Goal: Task Accomplishment & Management: Use online tool/utility

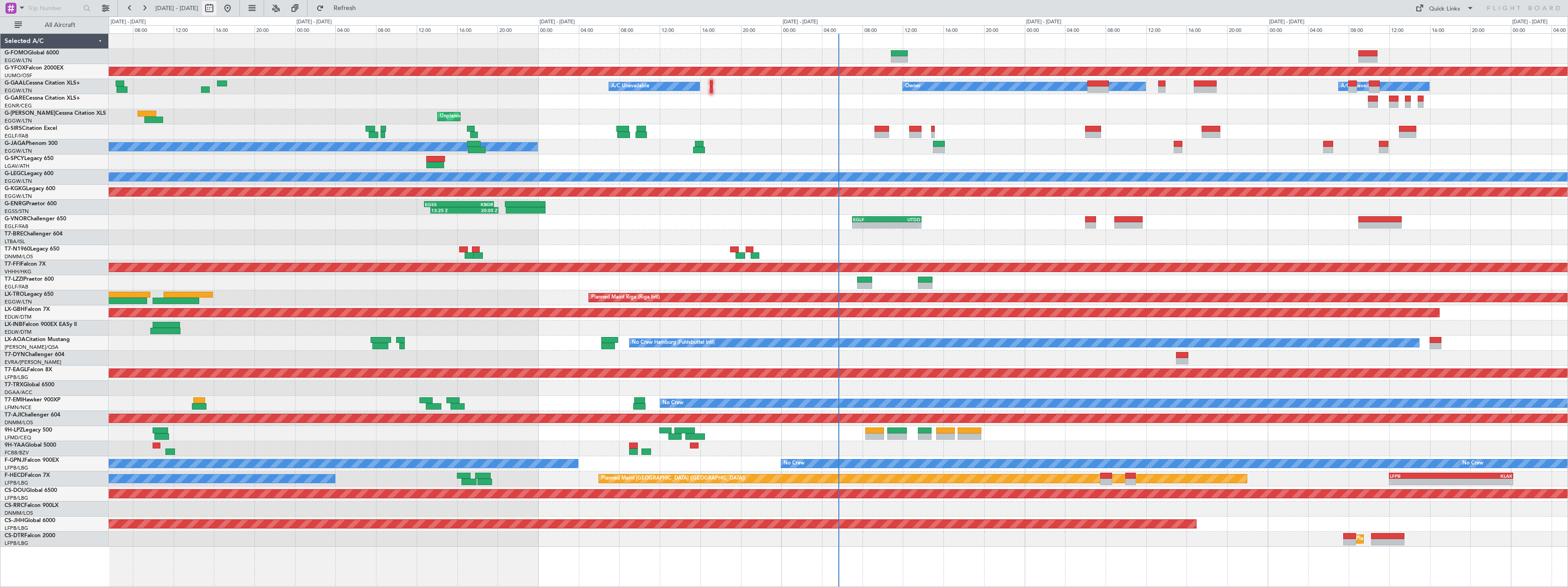
click at [217, 8] on button at bounding box center [209, 8] width 15 height 15
select select "10"
select select "2025"
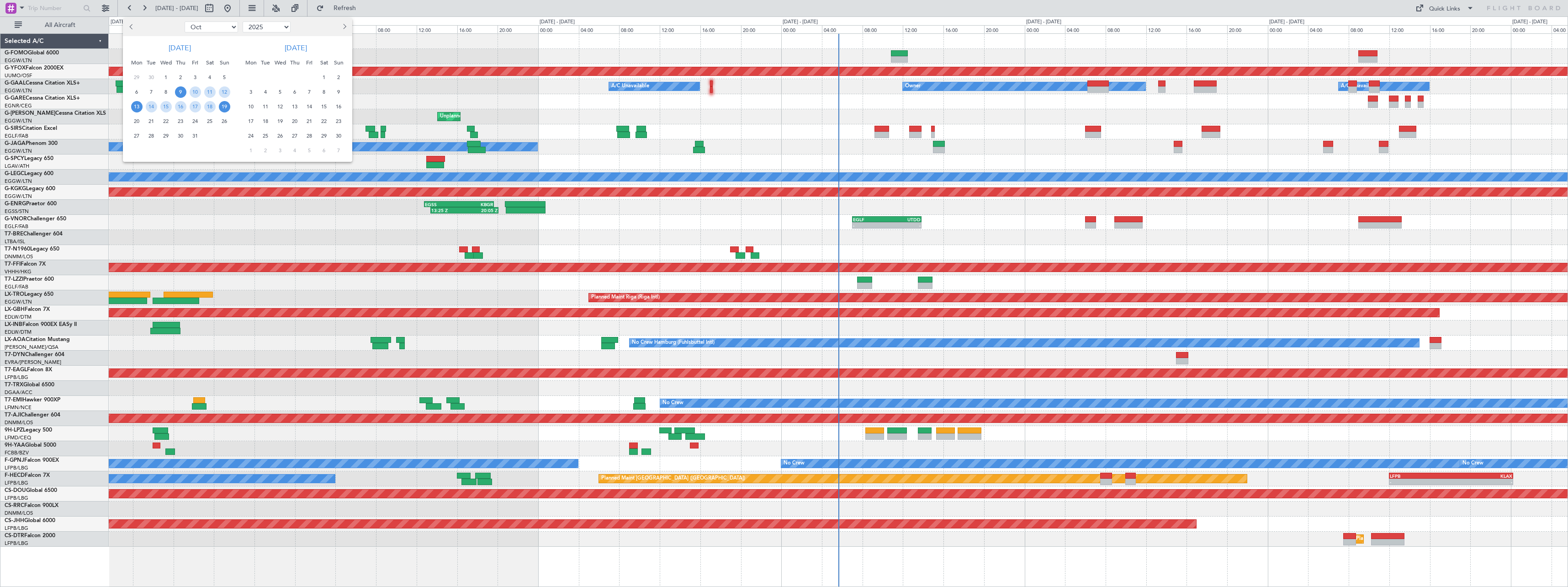
click at [133, 107] on span "13" at bounding box center [137, 107] width 11 height 11
click at [138, 134] on span "27" at bounding box center [137, 136] width 11 height 11
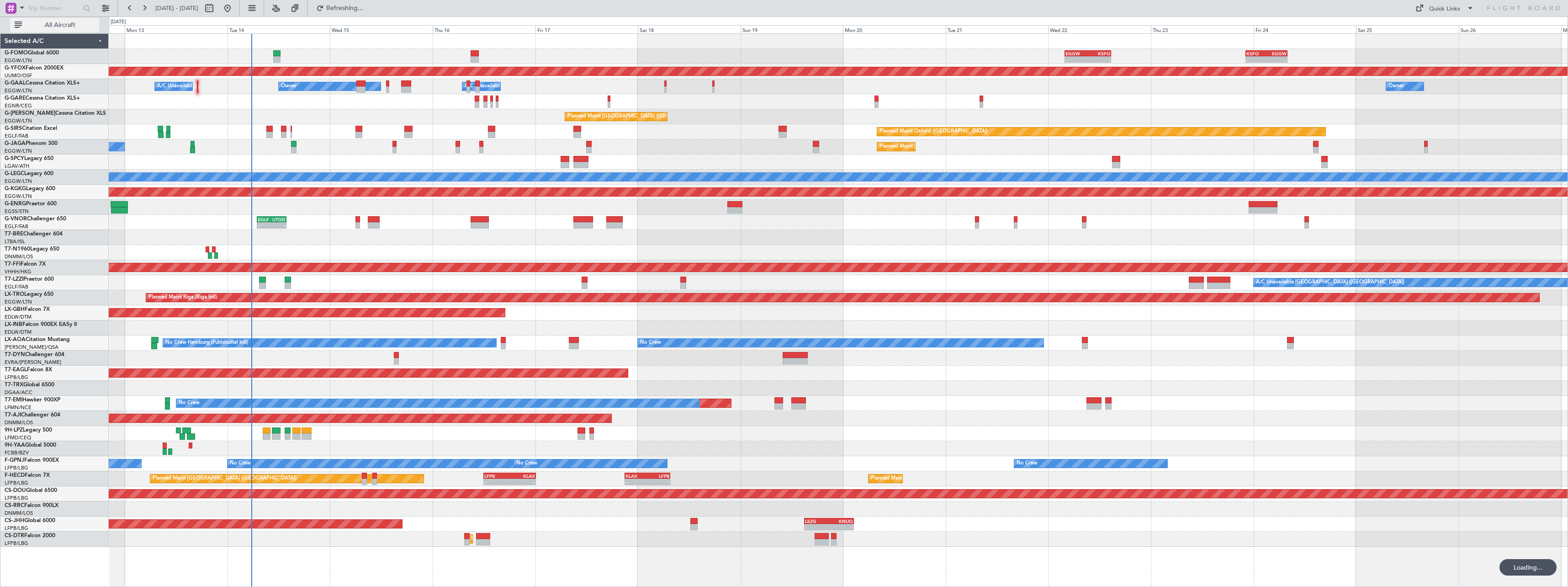
click at [54, 27] on span "All Aircraft" at bounding box center [60, 25] width 73 height 6
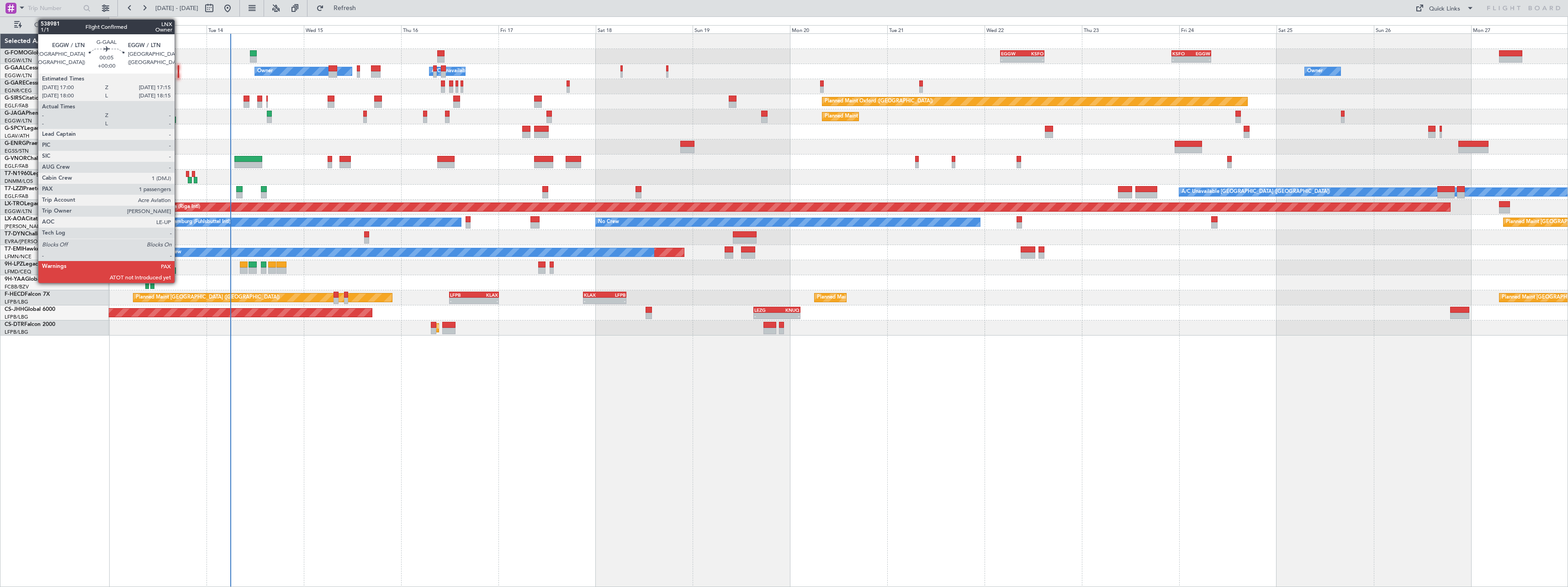
click at [179, 71] on div at bounding box center [178, 68] width 1 height 6
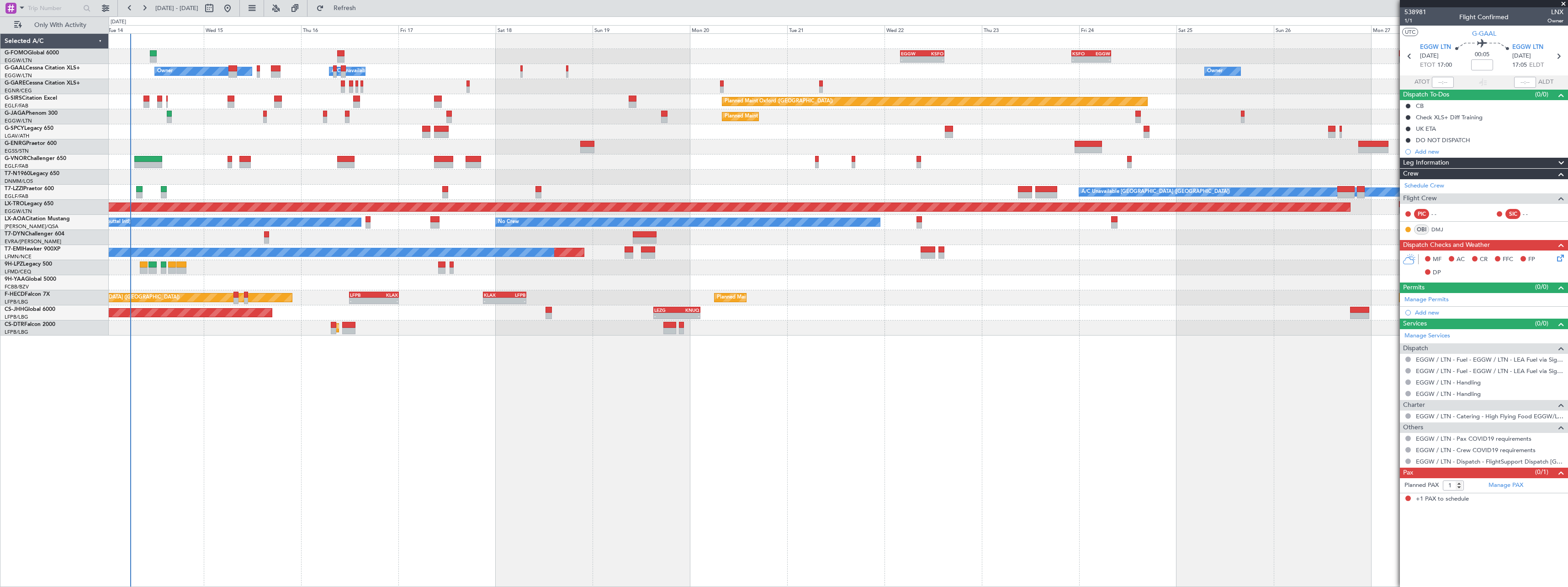
click at [419, 475] on div "- - EGGW 03:55 Z KSFO 14:45 Z - - KSFO 22:15 Z EGGW 08:00 Z Owner Owner A/C Una…" at bounding box center [837, 310] width 1459 height 554
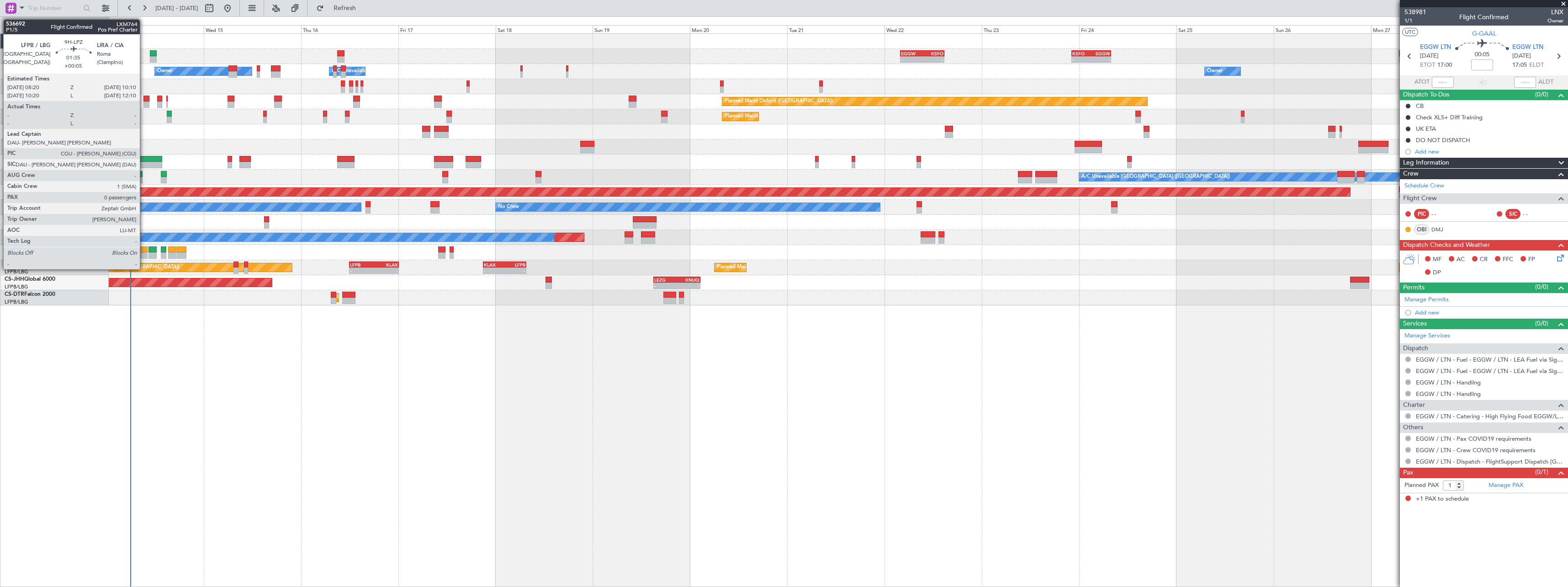
click at [144, 250] on div at bounding box center [143, 249] width 7 height 6
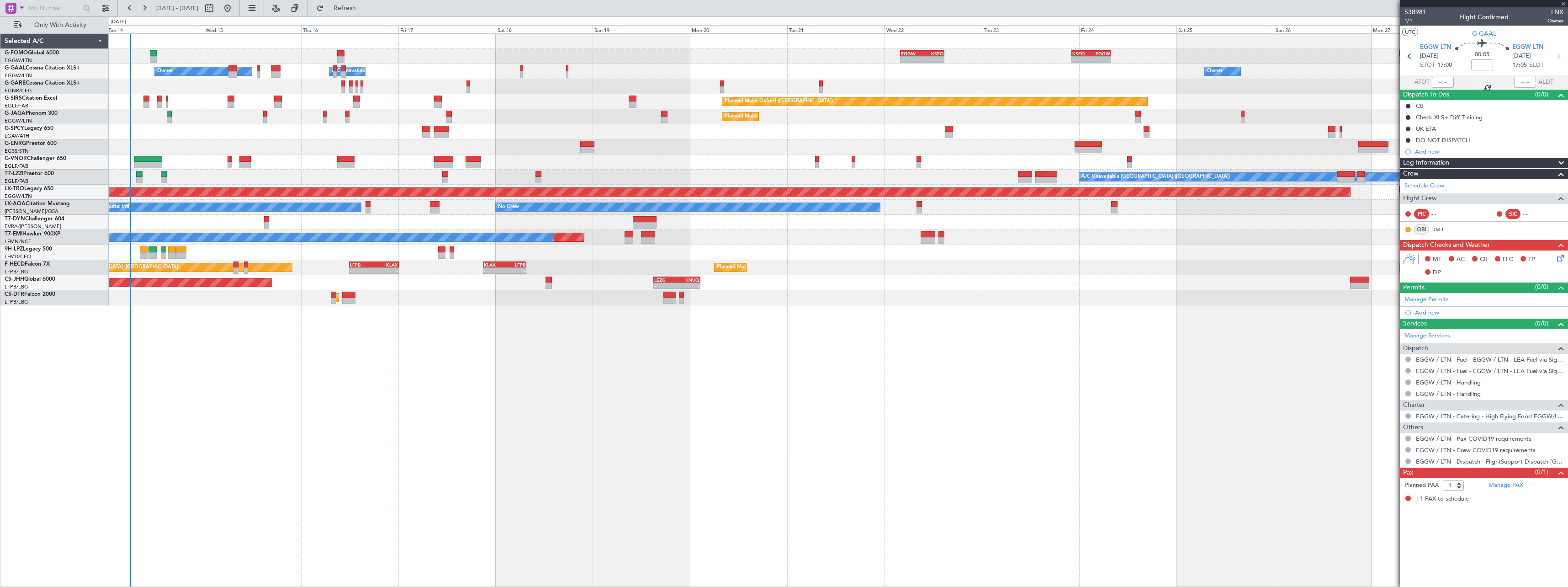
type input "+00:05"
type input "0"
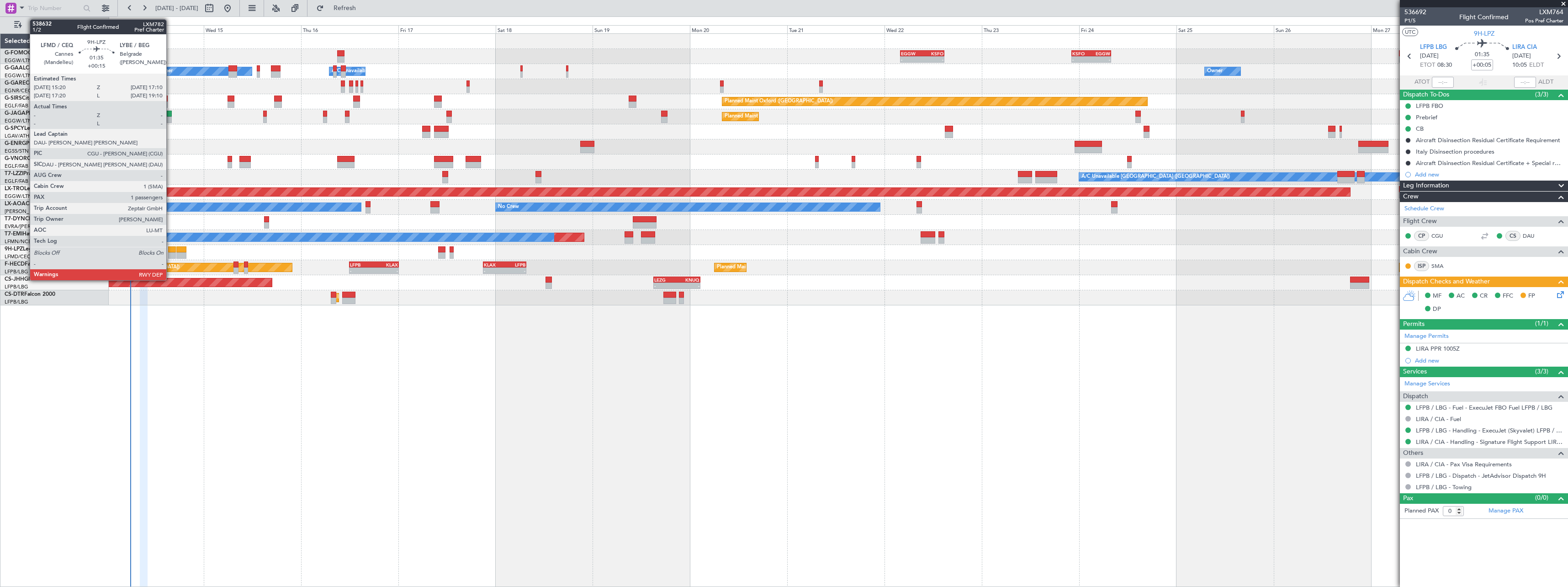
click at [171, 253] on div at bounding box center [172, 255] width 7 height 6
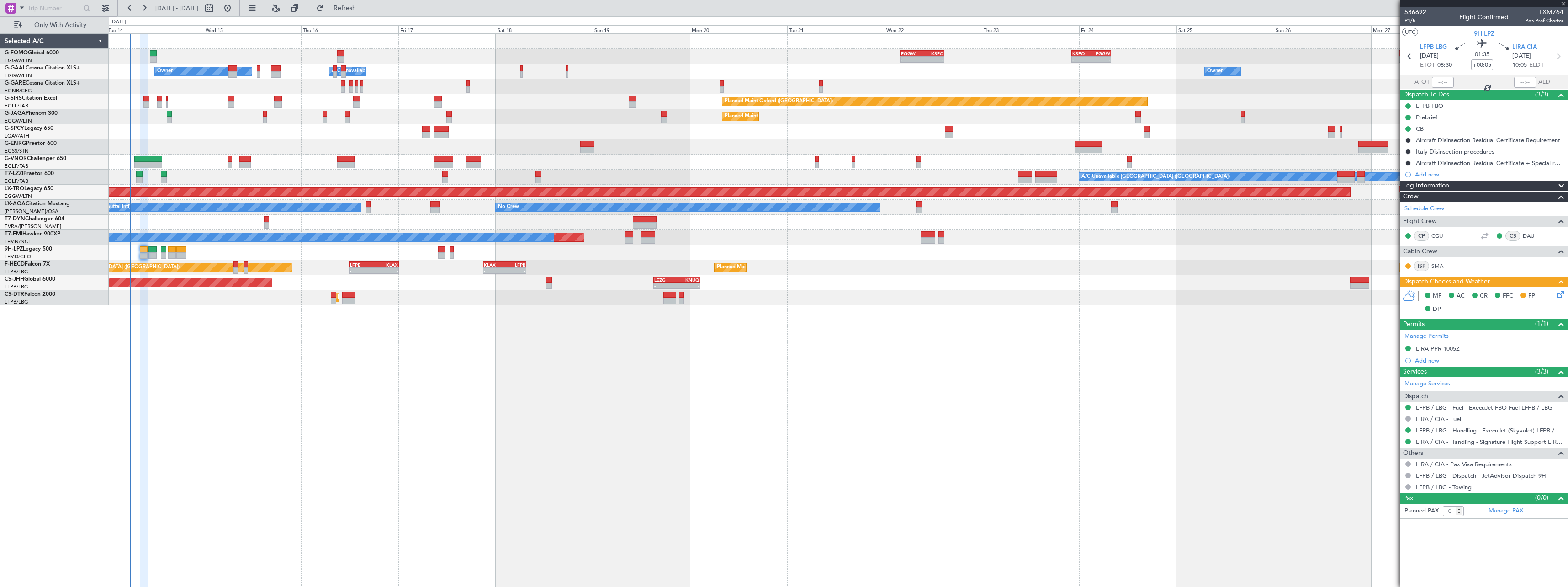
type input "+00:15"
type input "1"
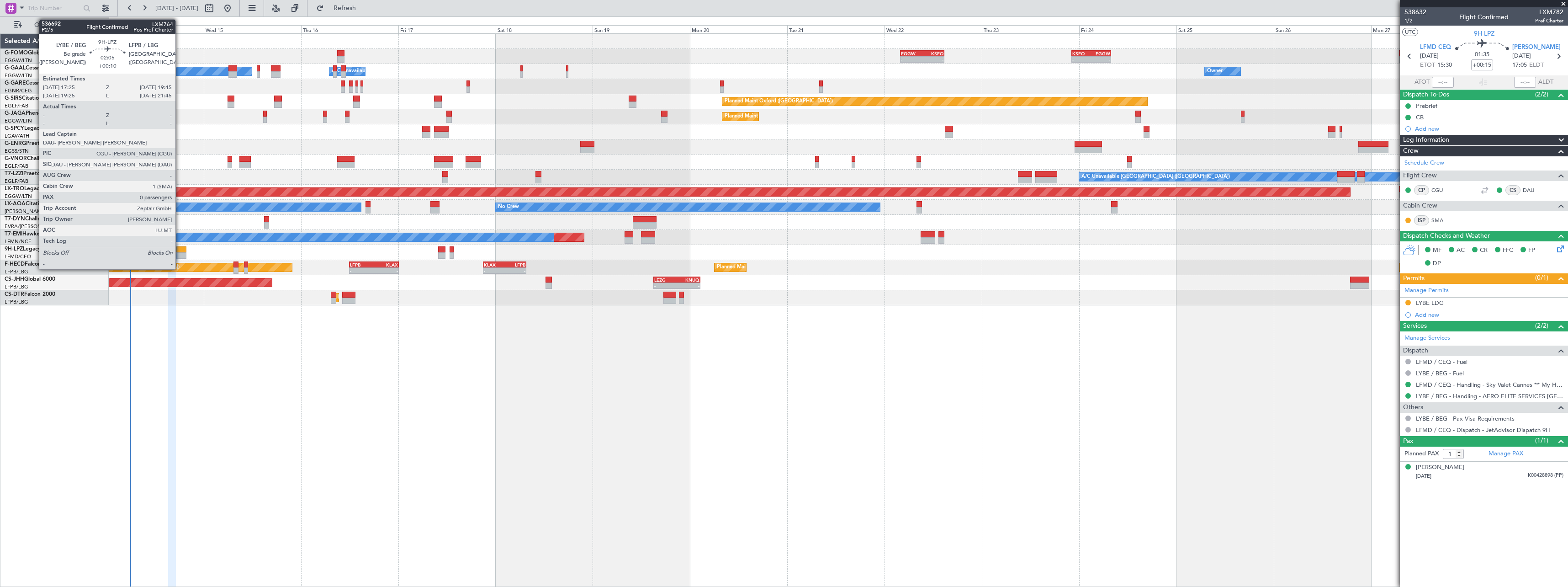
click at [180, 249] on div at bounding box center [181, 249] width 9 height 6
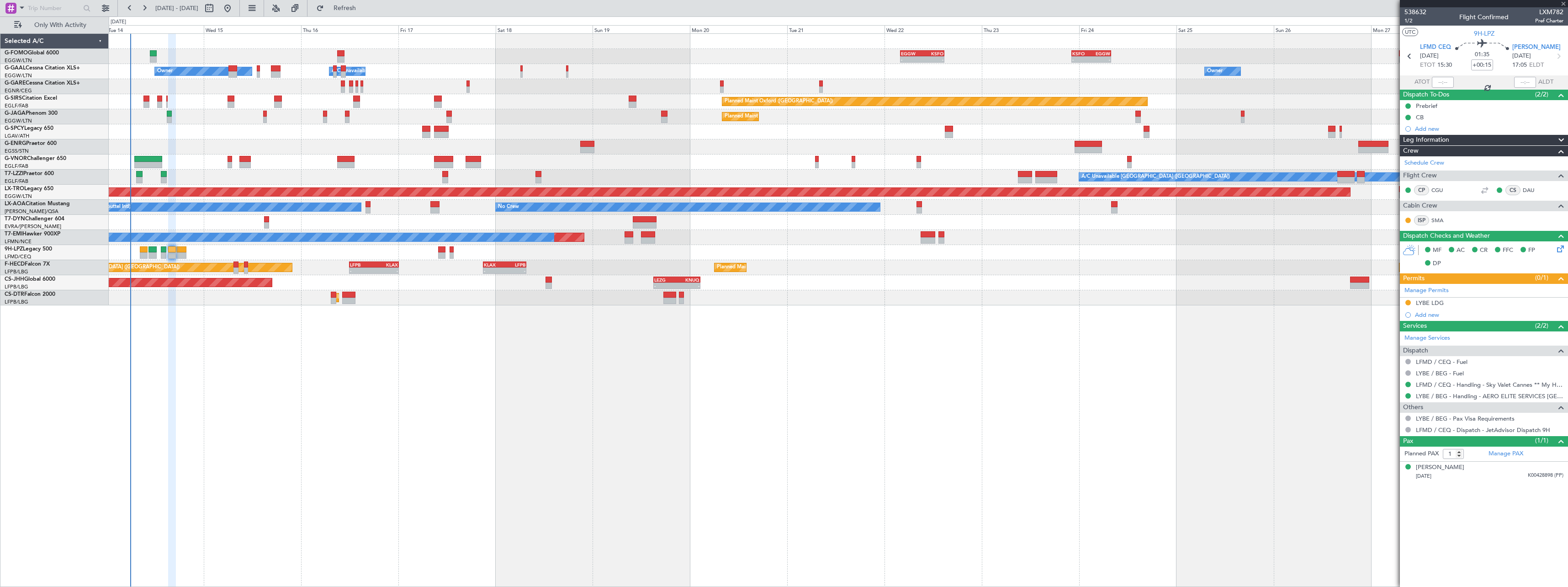
type input "+00:10"
type input "0"
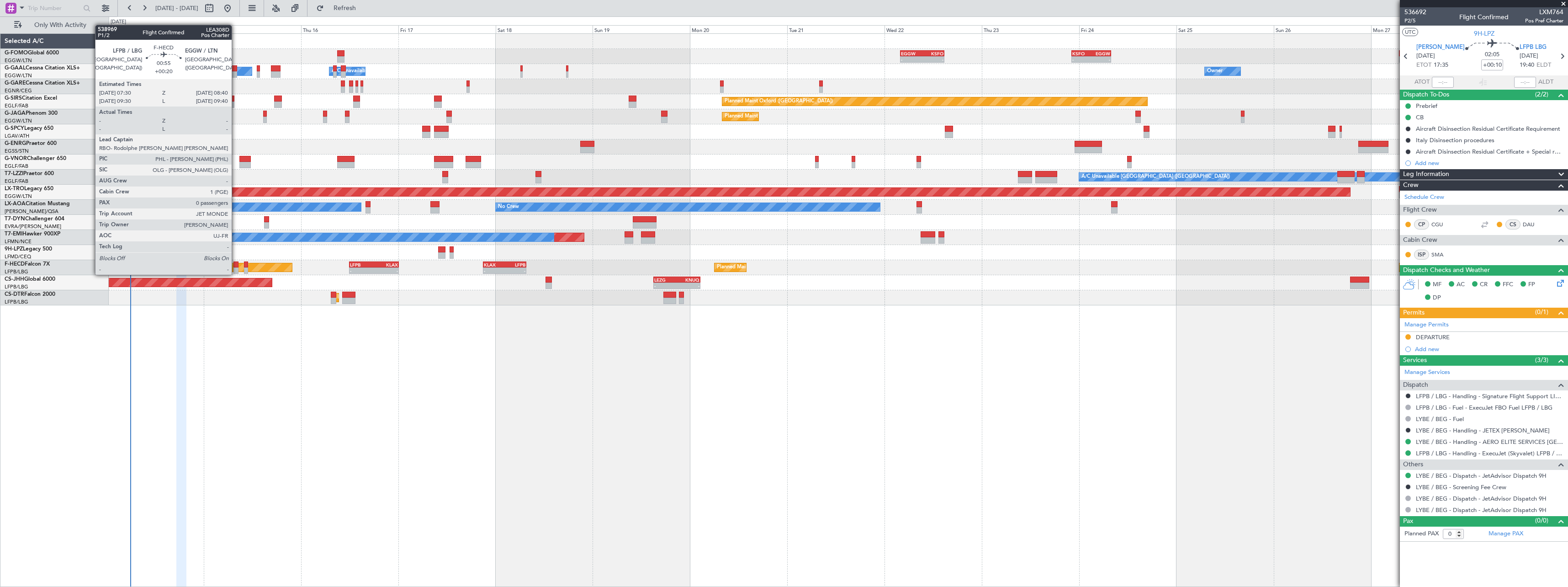
click at [236, 265] on div at bounding box center [235, 265] width 5 height 6
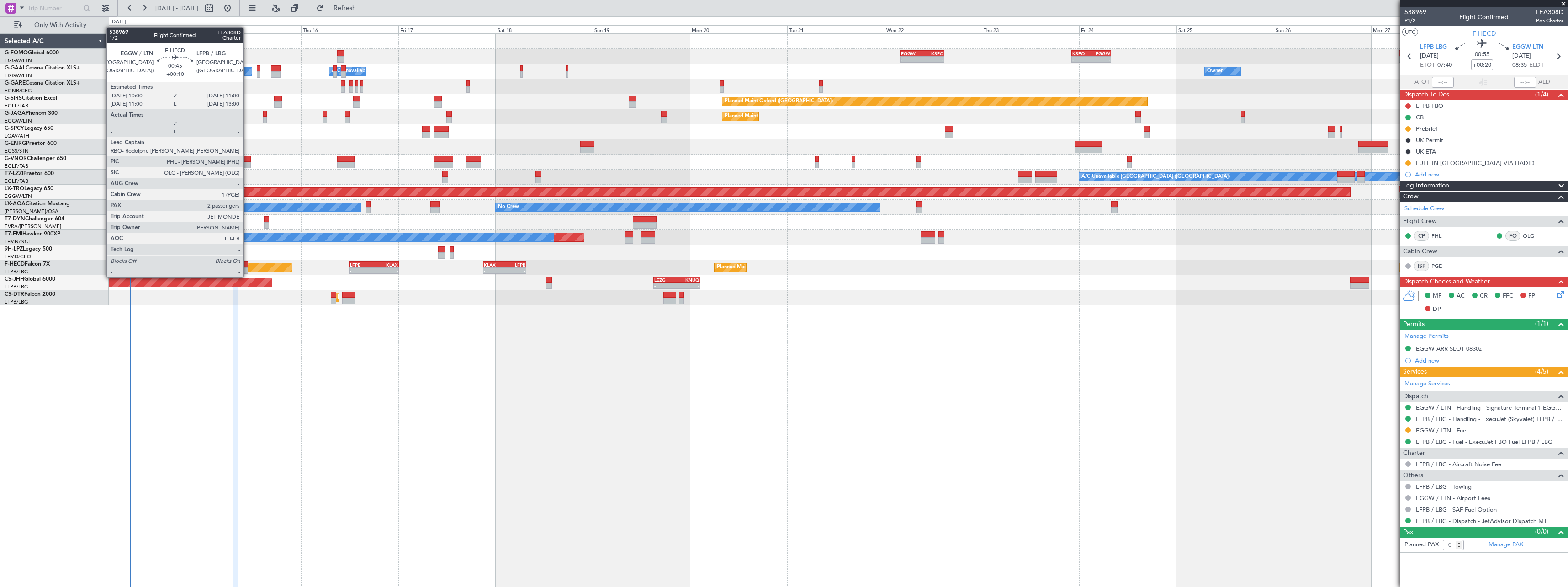
click at [247, 268] on div at bounding box center [246, 270] width 4 height 6
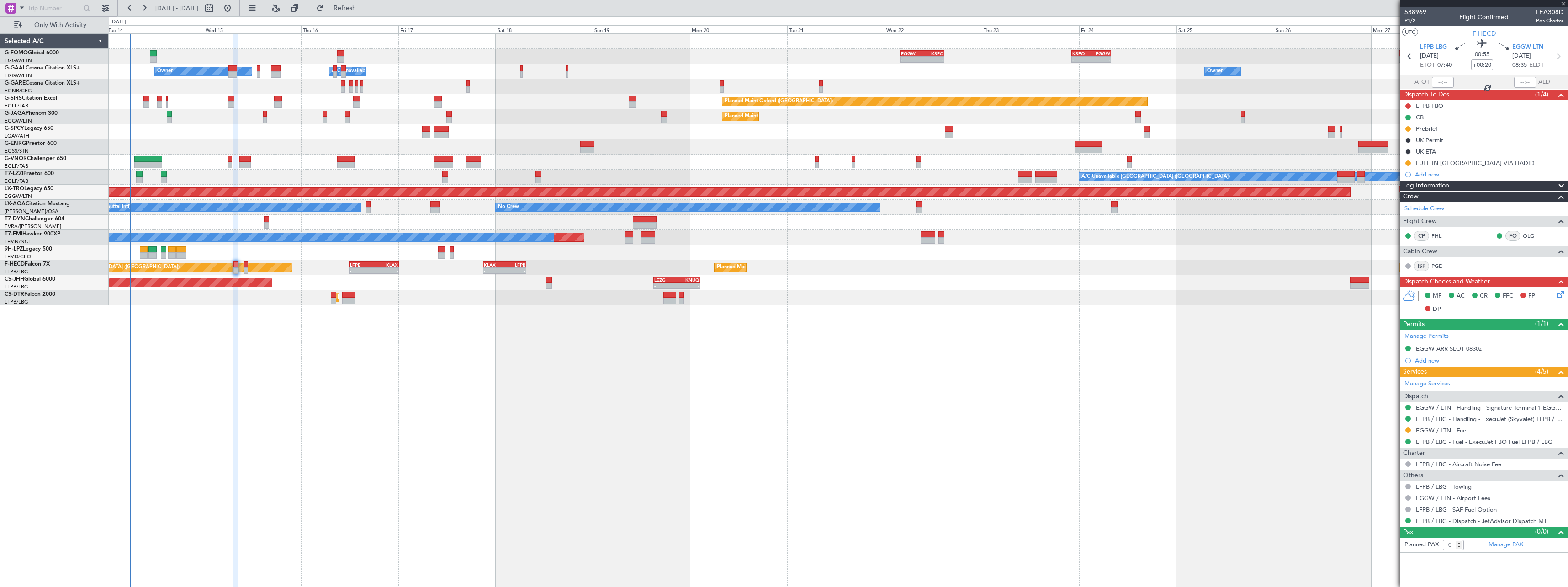
type input "+00:10"
type input "2"
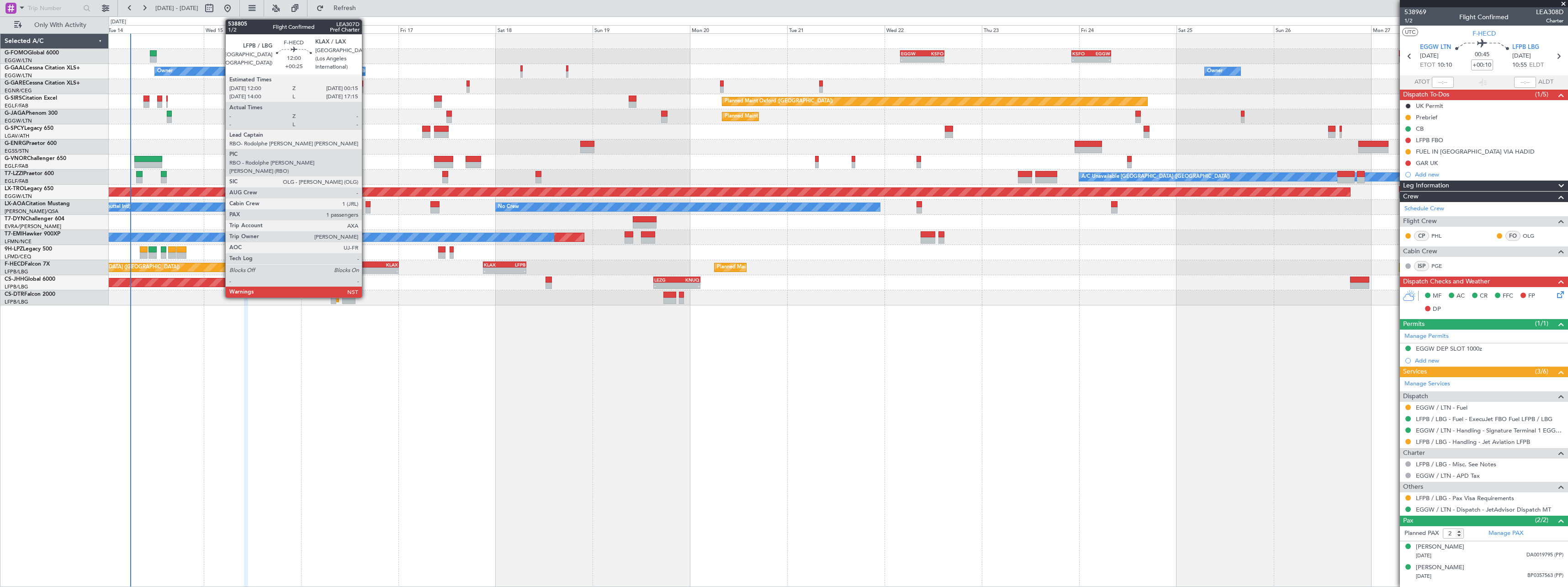
click at [366, 264] on div "LFPB" at bounding box center [362, 265] width 24 height 6
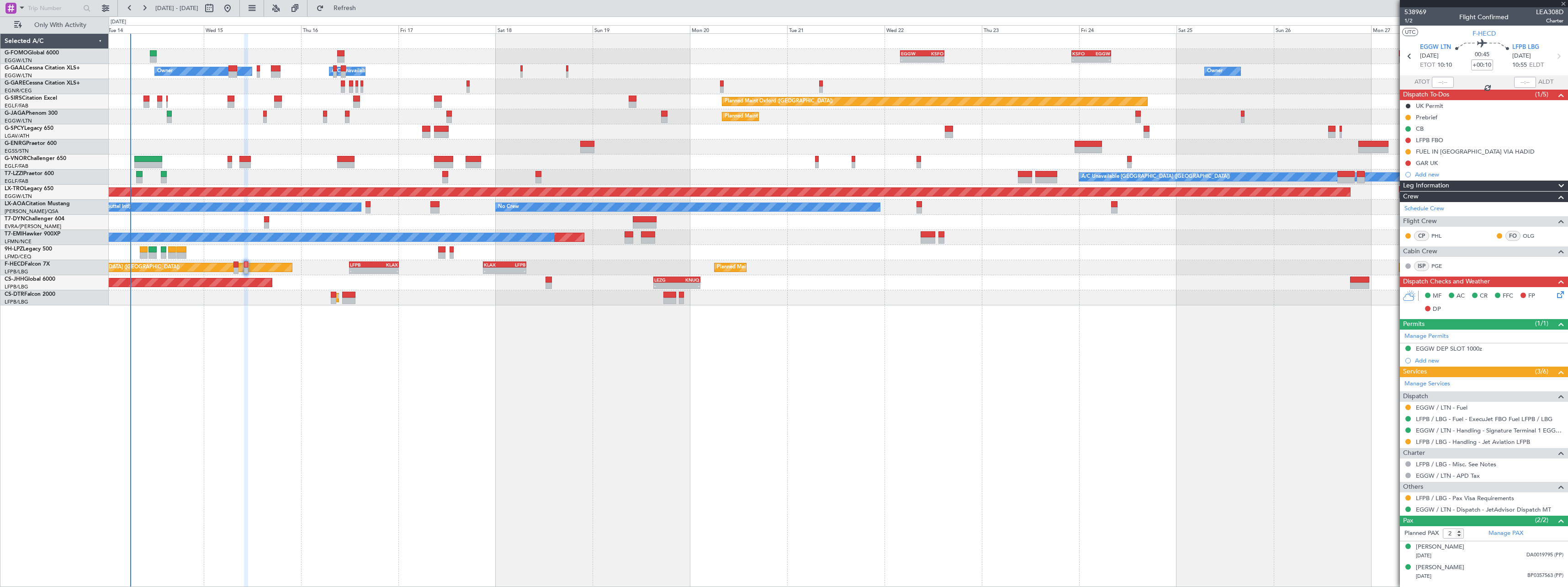
type input "+00:25"
type input "1"
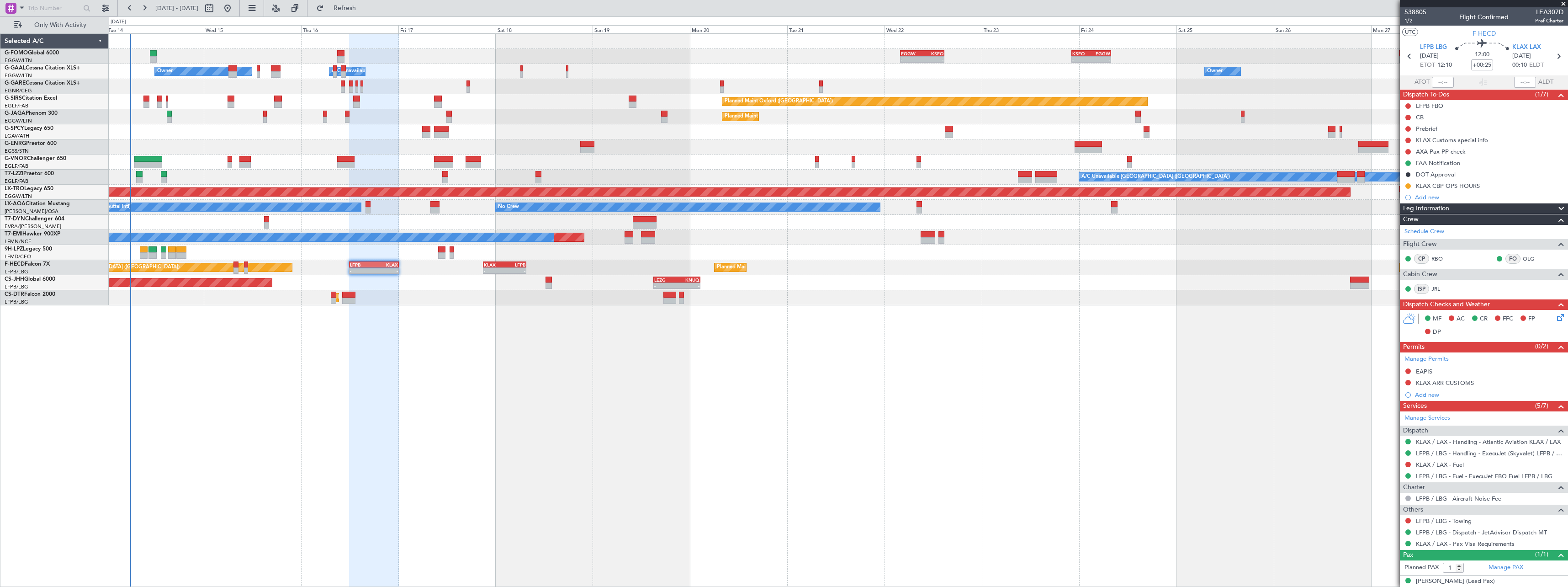
click at [1450, 209] on div "Leg Information" at bounding box center [1484, 208] width 168 height 10
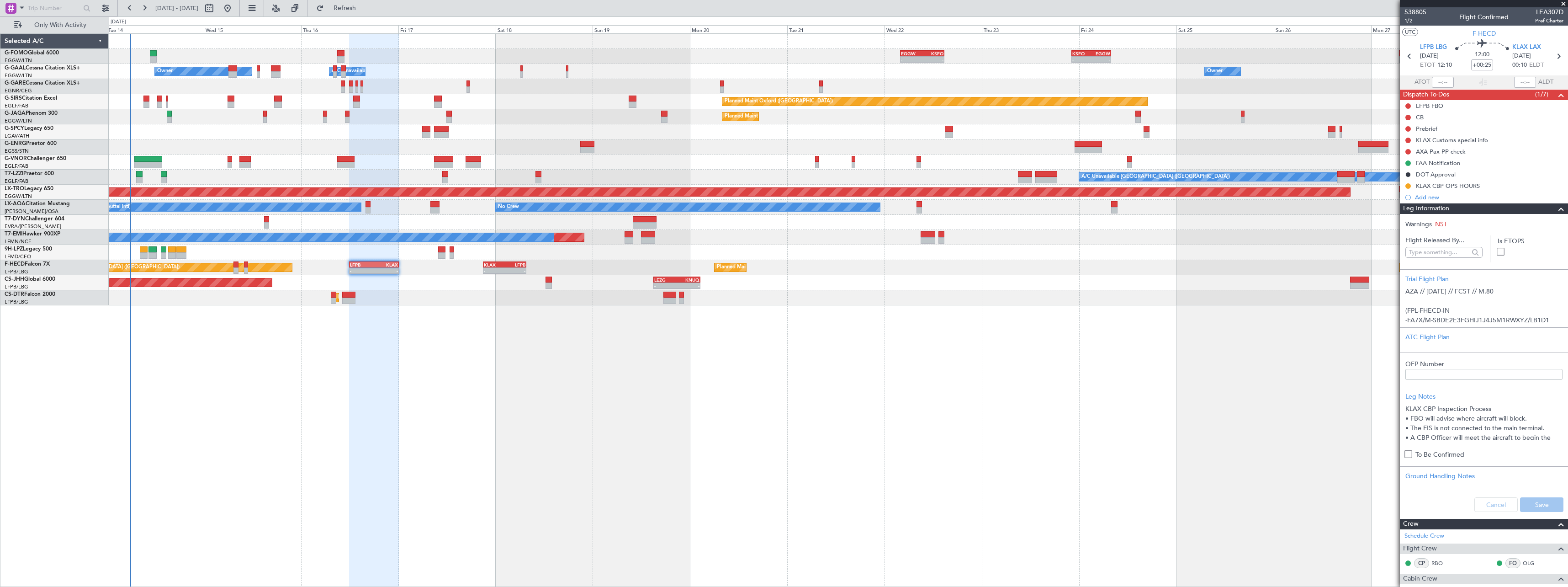
click at [1450, 206] on div "Leg Information" at bounding box center [1484, 208] width 168 height 10
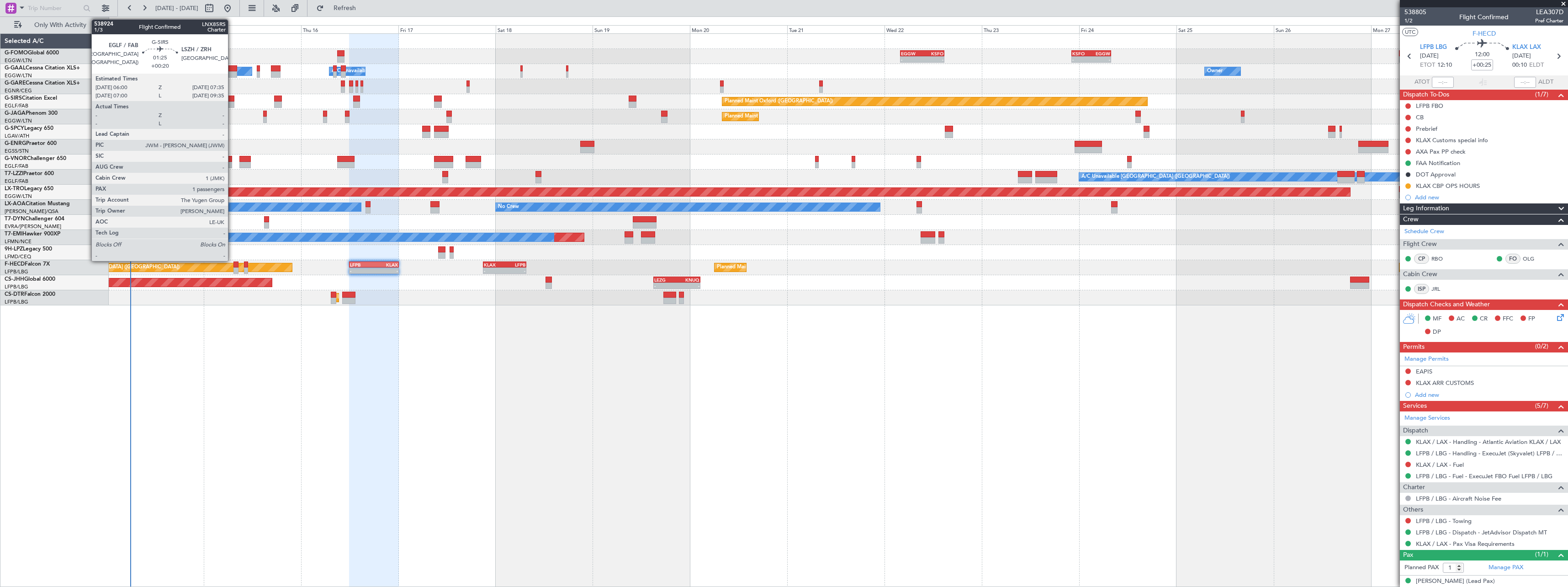
click at [232, 98] on div at bounding box center [230, 98] width 6 height 6
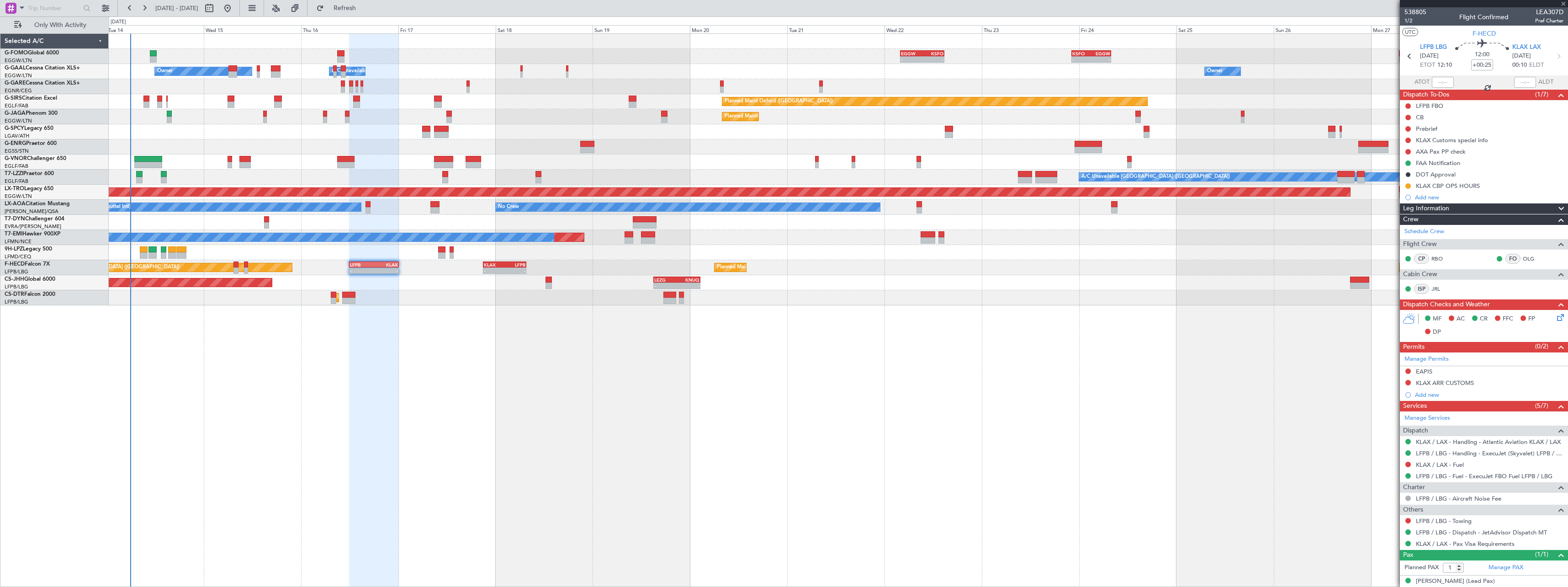
type input "+00:20"
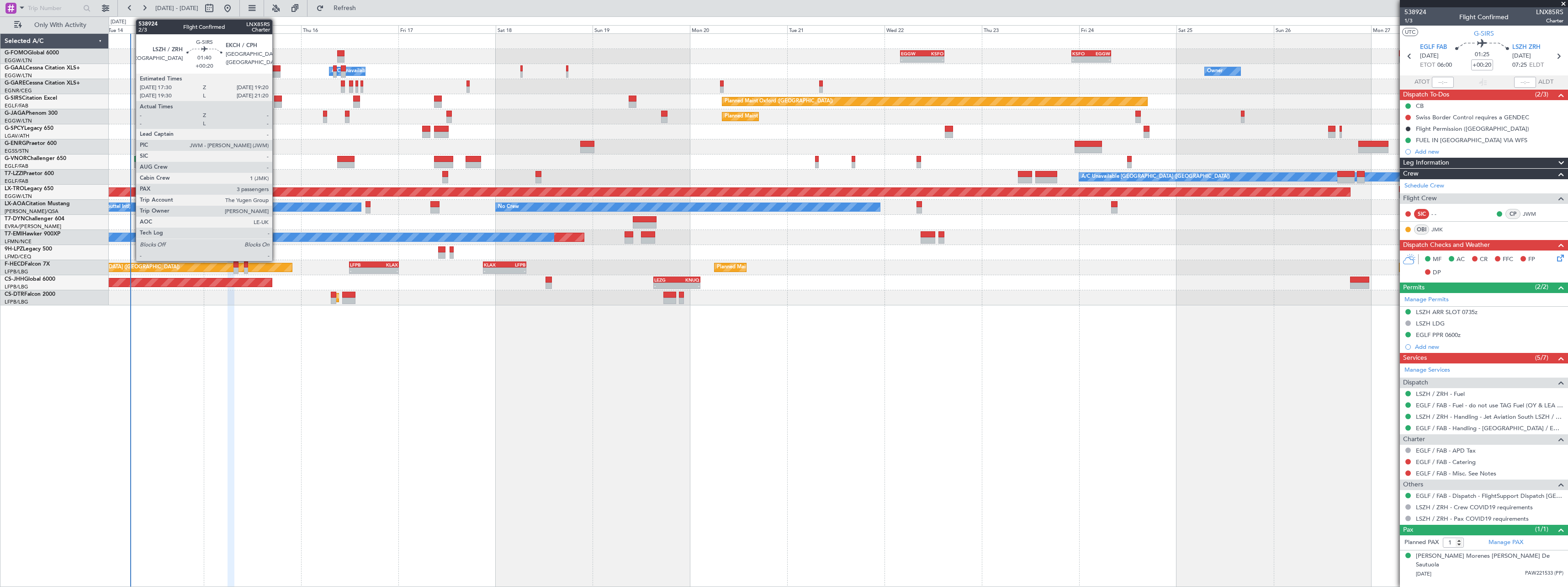
click at [276, 98] on div at bounding box center [278, 98] width 7 height 6
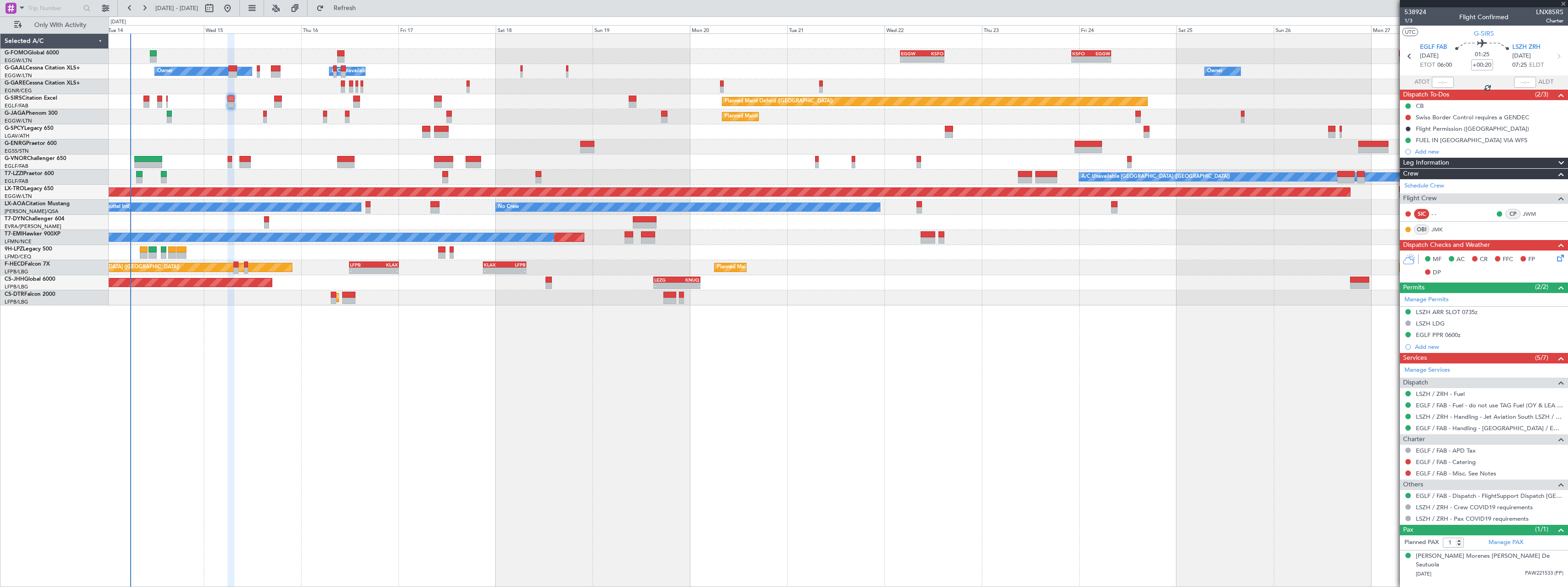
type input "3"
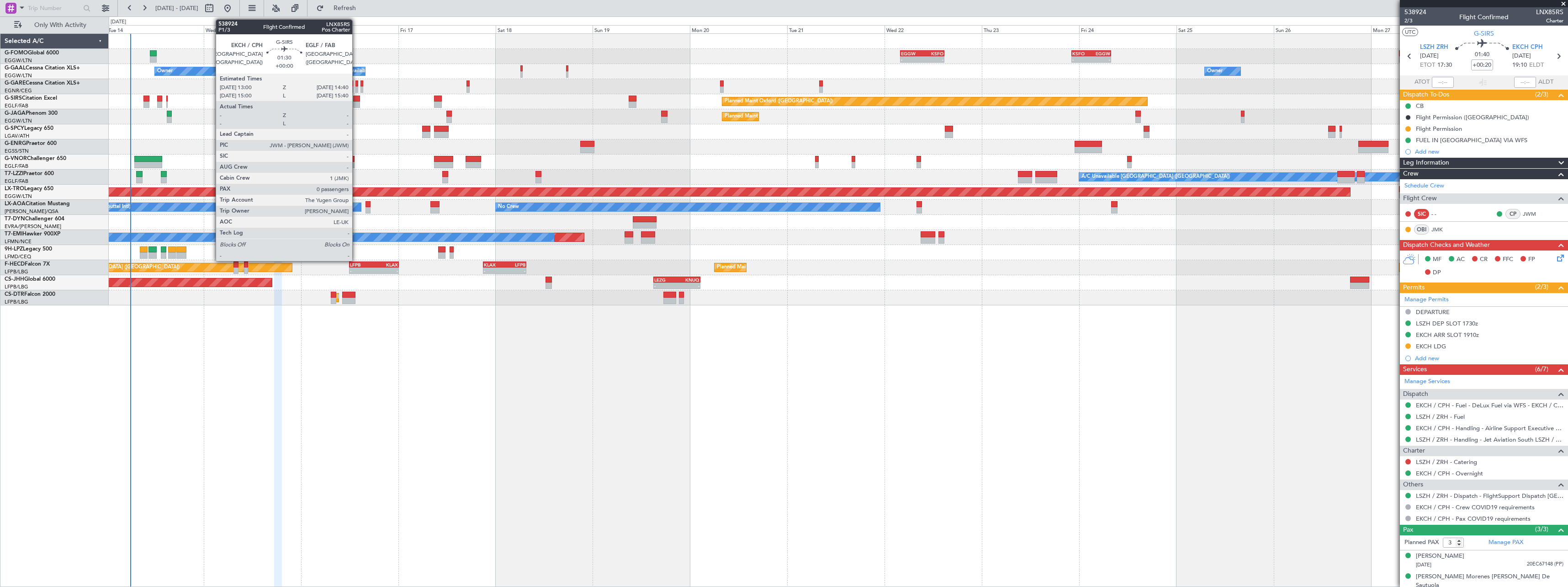
click at [356, 98] on div at bounding box center [356, 98] width 6 height 6
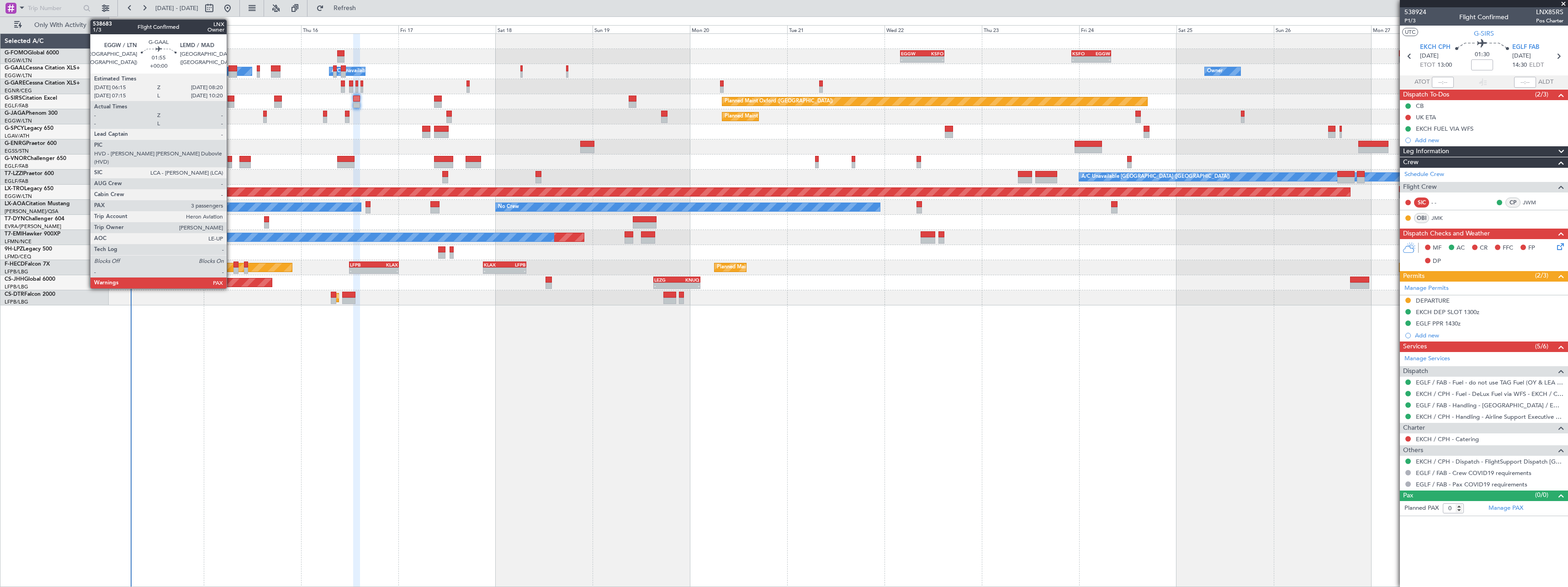
click at [230, 68] on div at bounding box center [232, 68] width 8 height 6
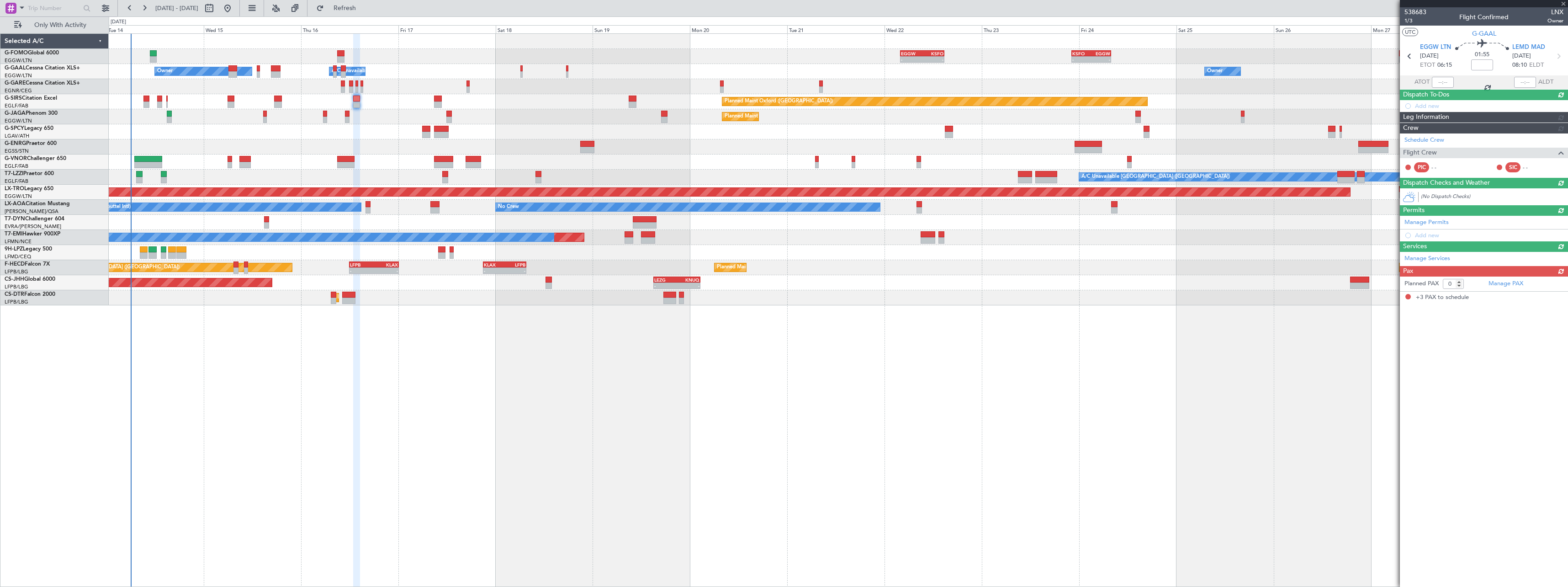
type input "3"
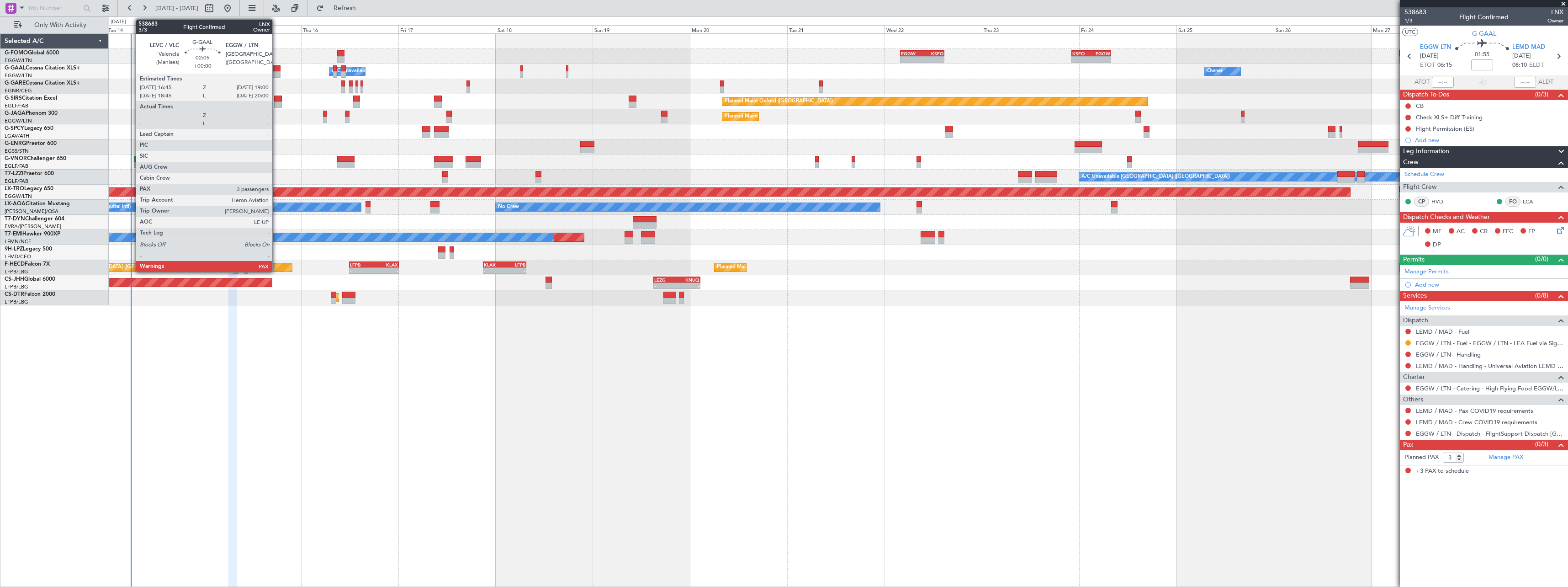
click at [276, 68] on div at bounding box center [275, 68] width 9 height 6
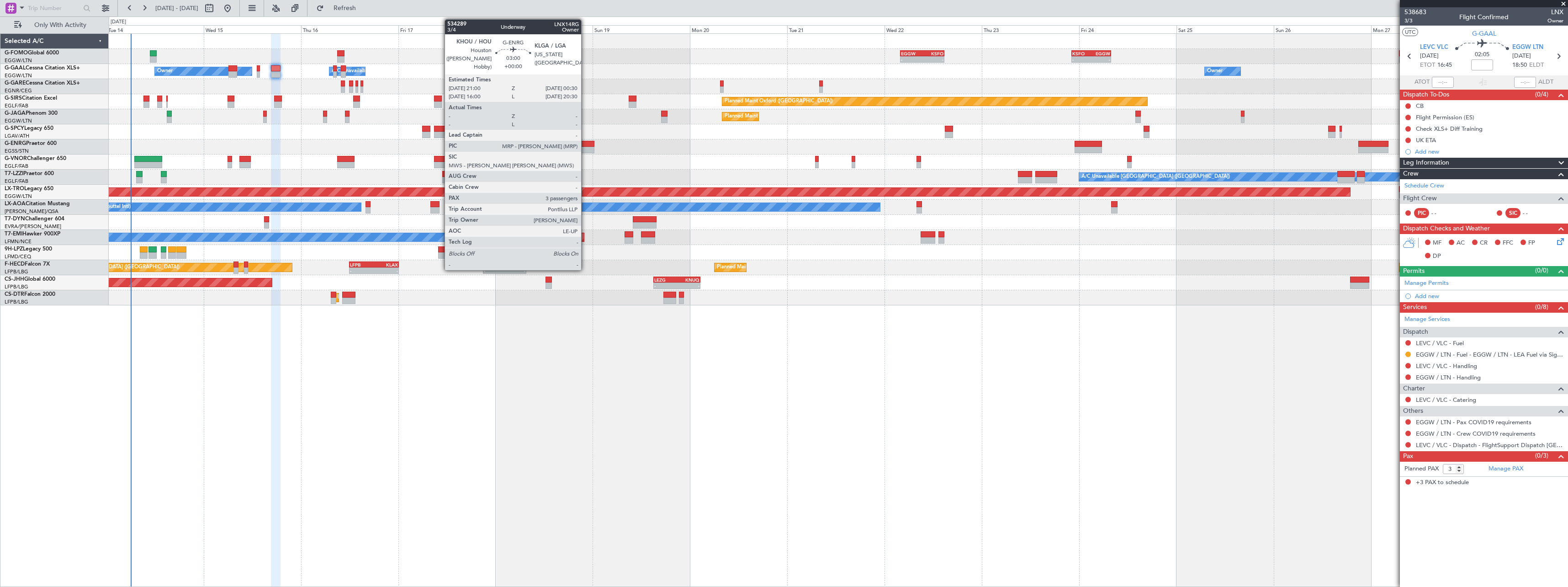
click at [585, 144] on div at bounding box center [588, 143] width 15 height 6
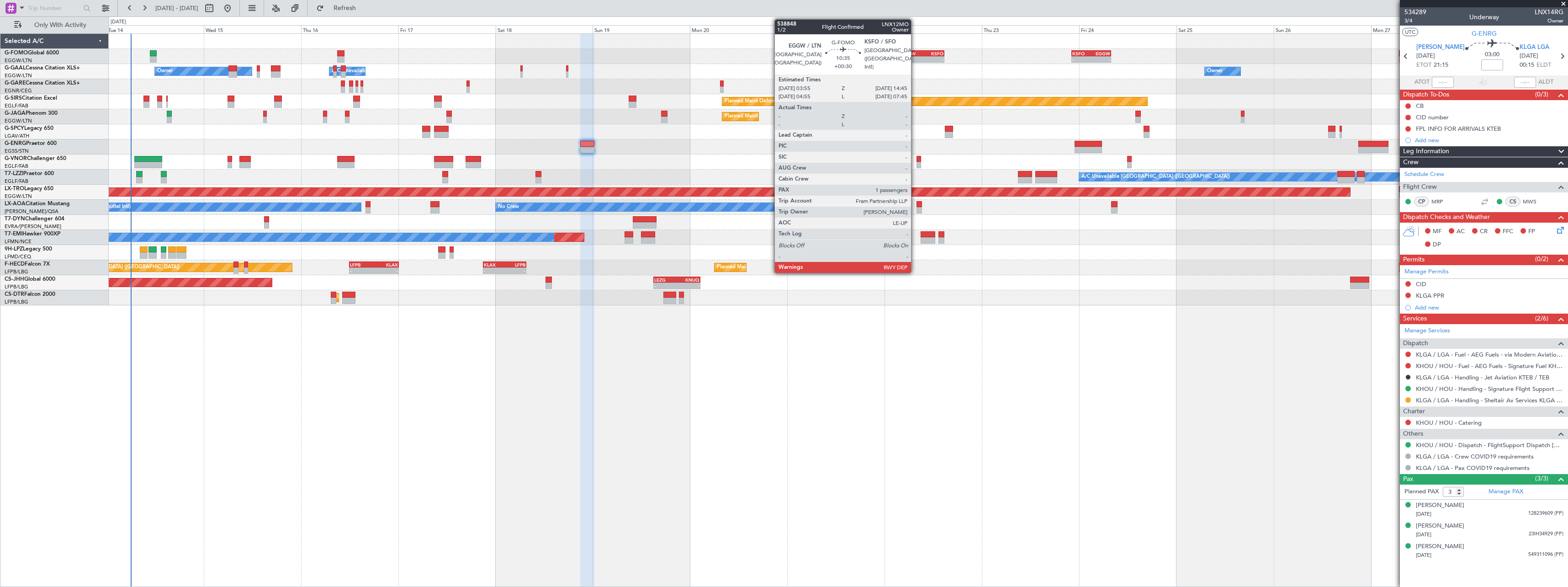
click at [915, 53] on div "EGGW" at bounding box center [911, 53] width 21 height 6
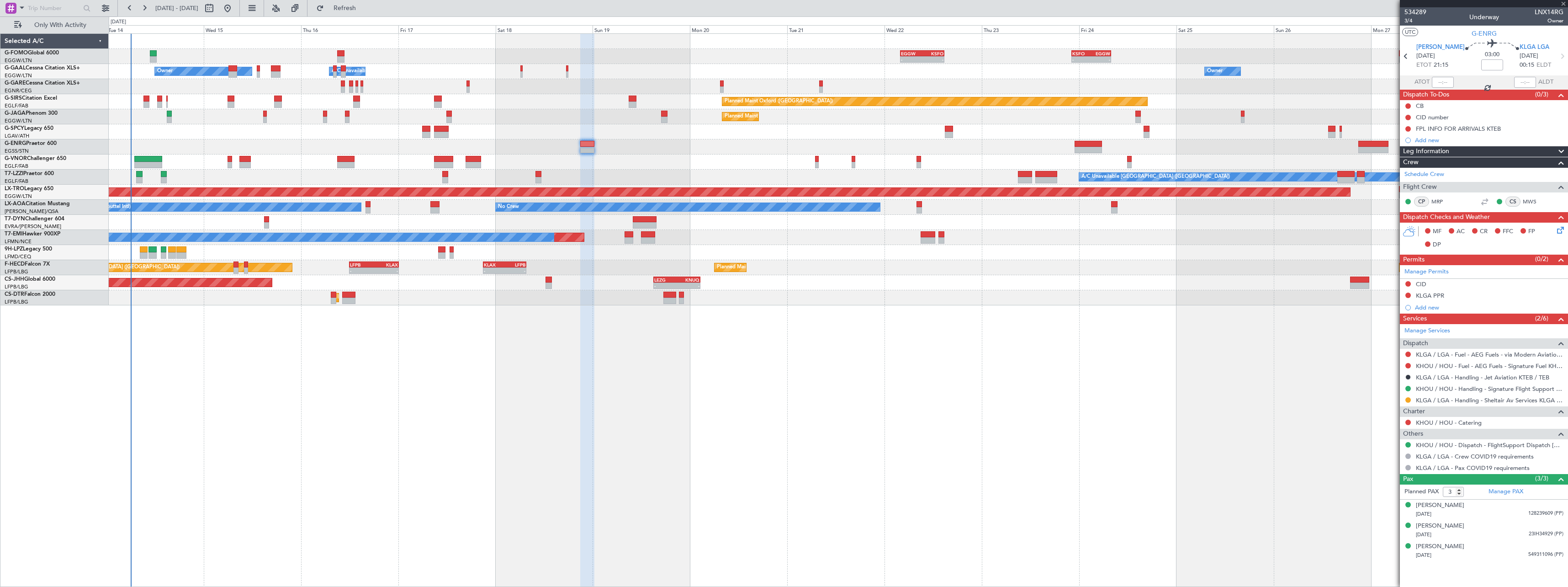
type input "+00:30"
type input "1"
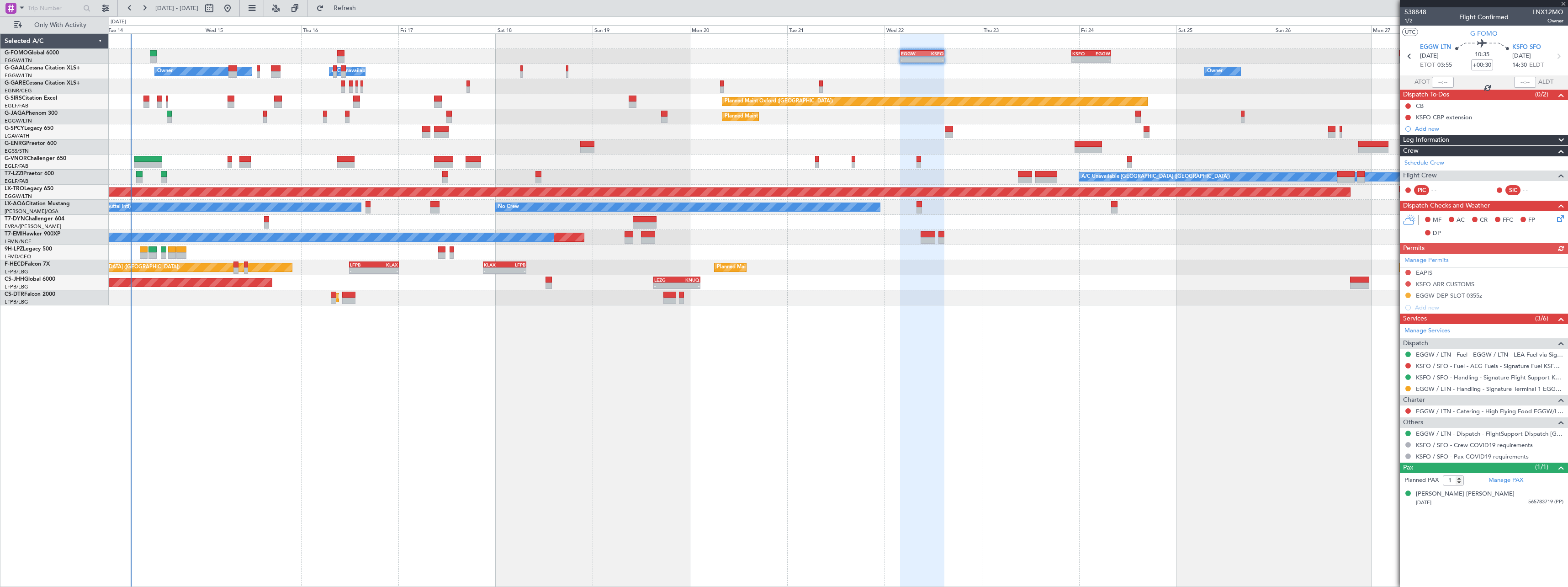
click at [1430, 138] on span "Leg Information" at bounding box center [1426, 140] width 46 height 10
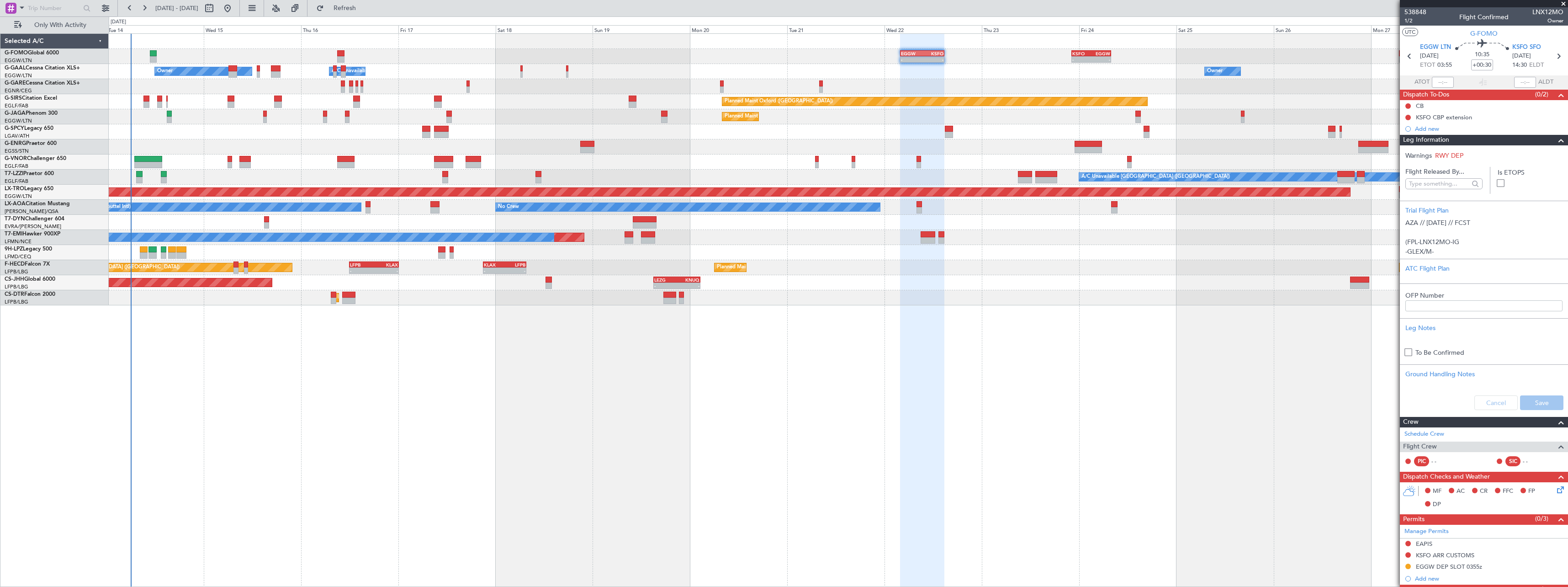
click at [1430, 138] on span "Leg Information" at bounding box center [1426, 140] width 46 height 10
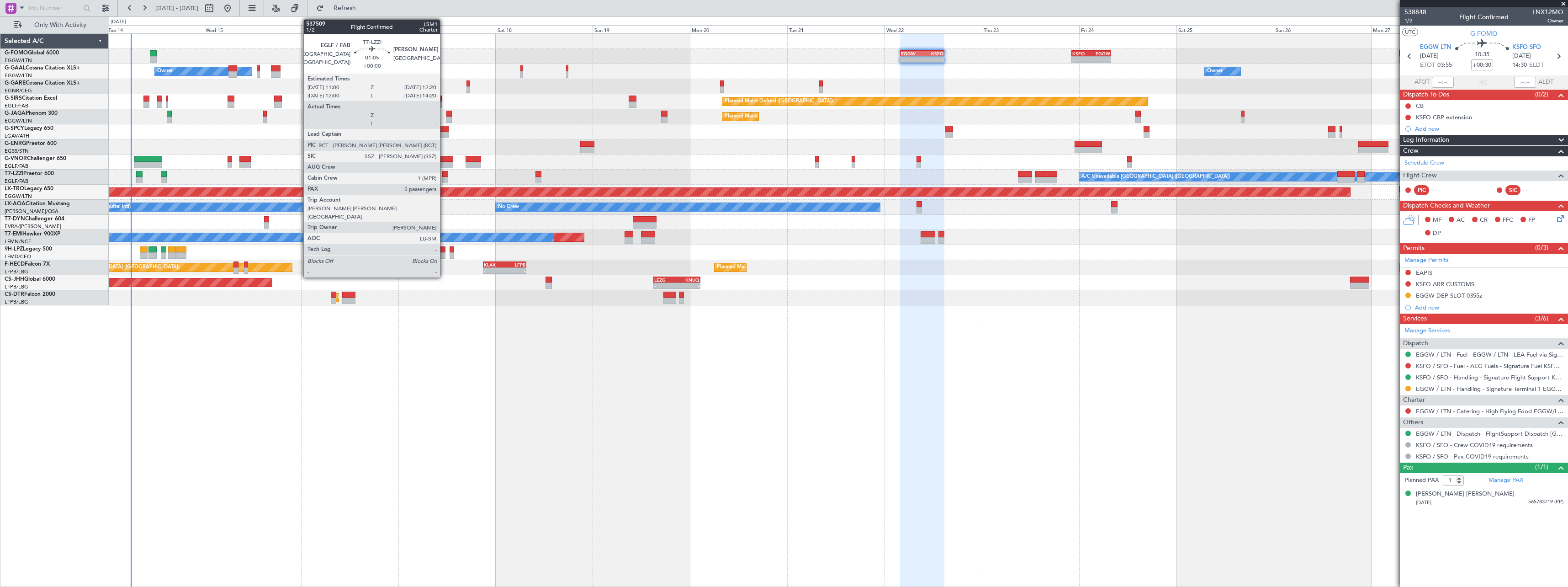
click at [444, 177] on div at bounding box center [445, 180] width 6 height 6
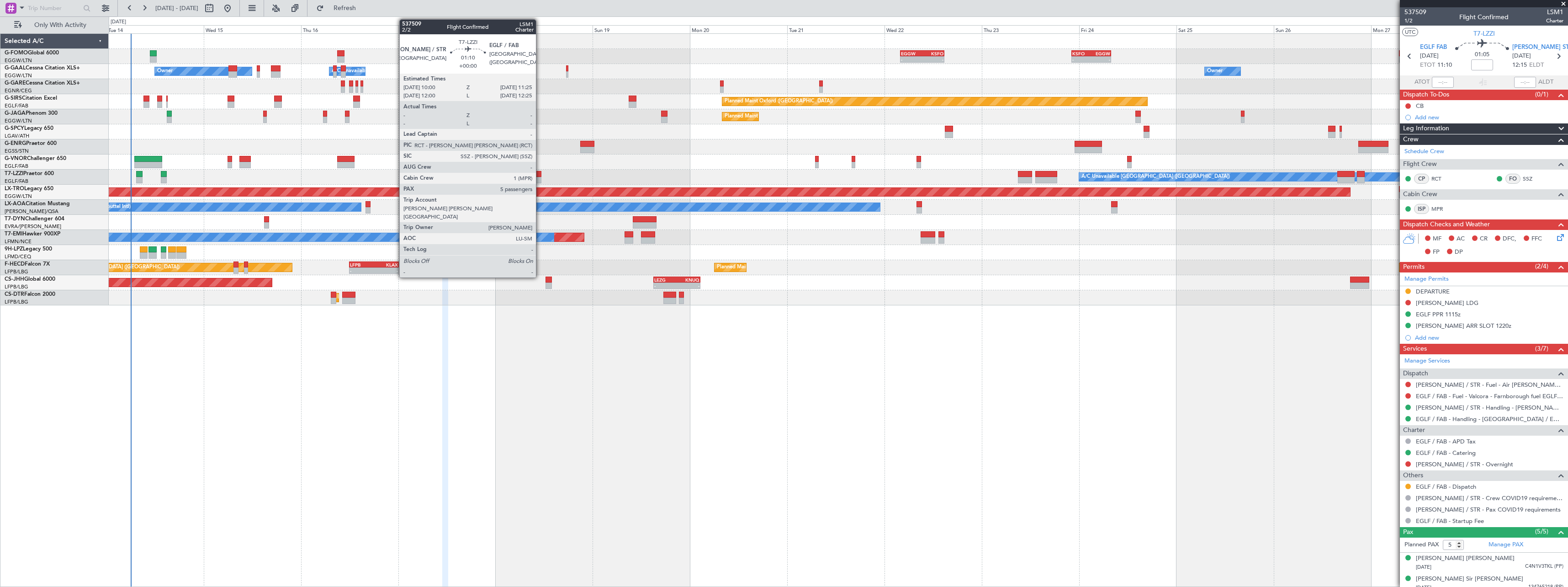
click at [540, 175] on div at bounding box center [538, 174] width 6 height 6
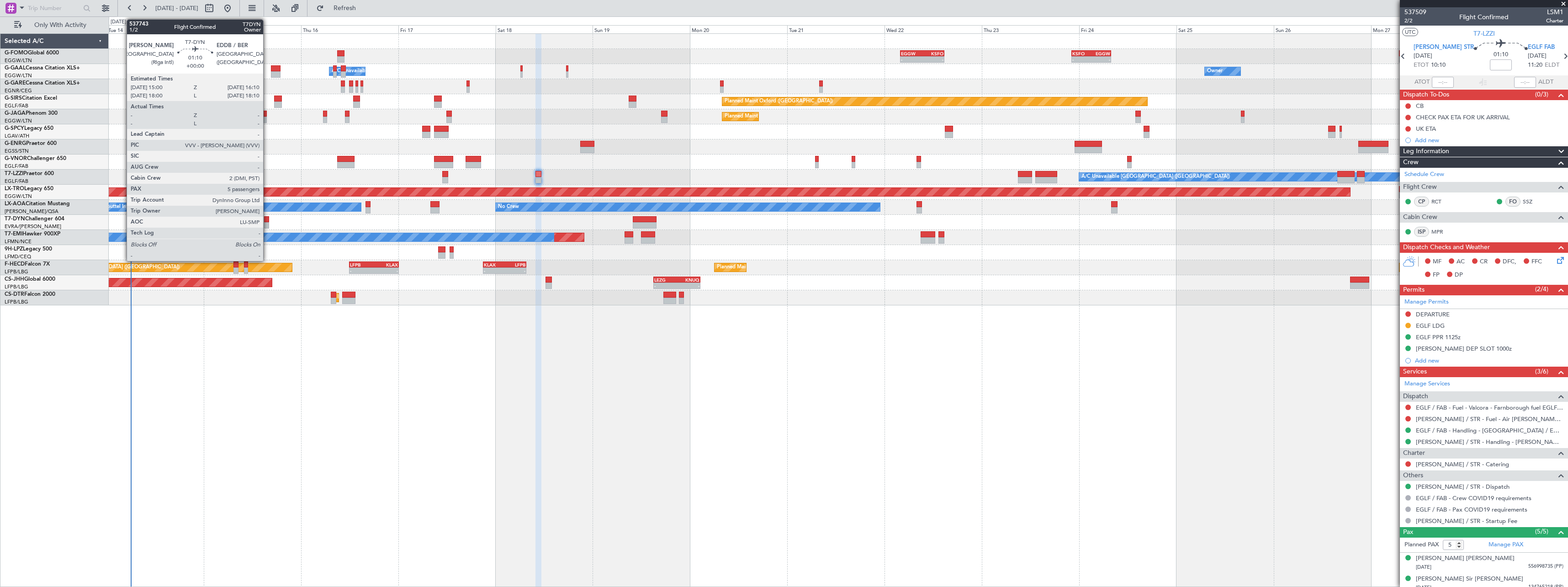
click at [267, 220] on div at bounding box center [266, 219] width 5 height 6
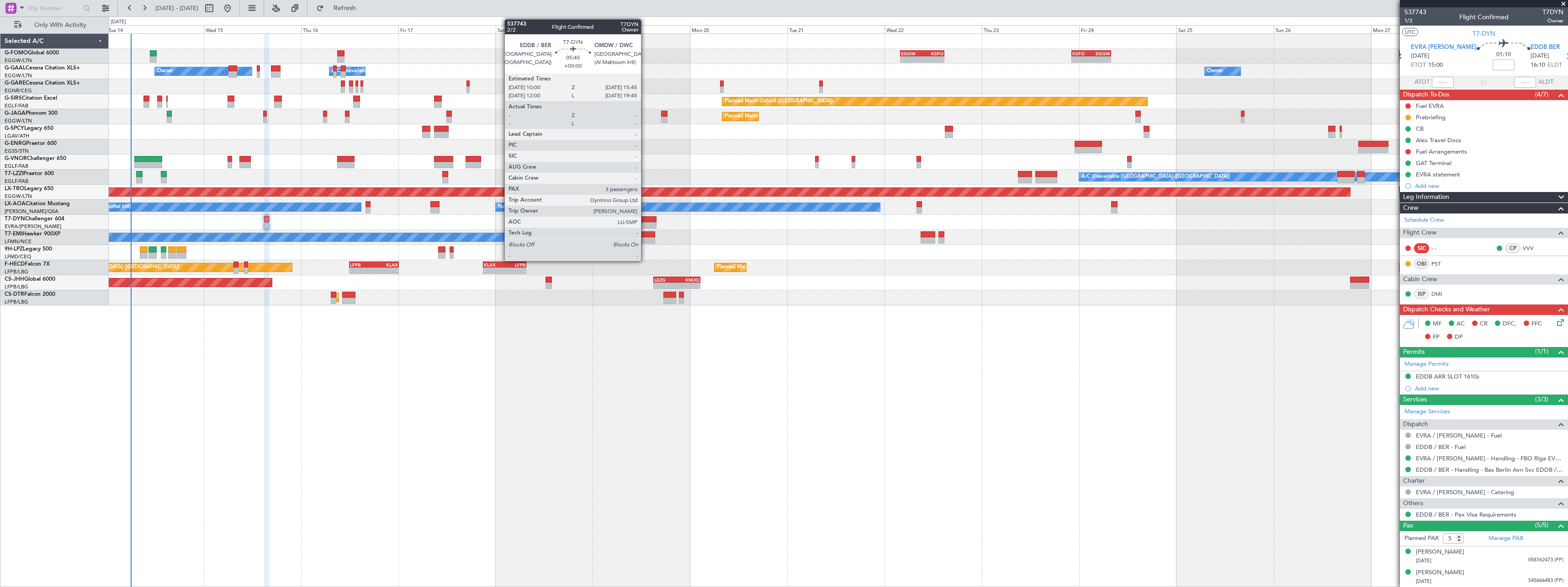
click at [645, 224] on div at bounding box center [644, 225] width 24 height 6
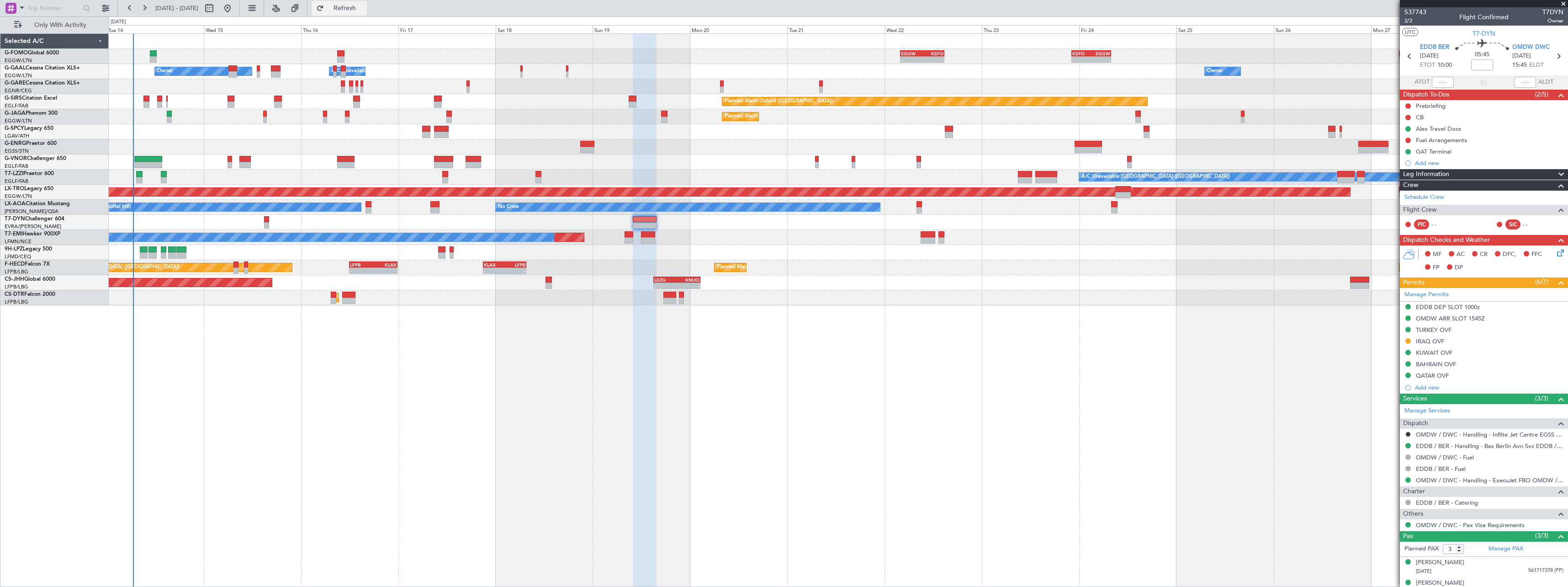
click at [364, 9] on span "Refresh" at bounding box center [345, 7] width 39 height 6
click at [62, 28] on span "Only With Activity" at bounding box center [60, 25] width 73 height 6
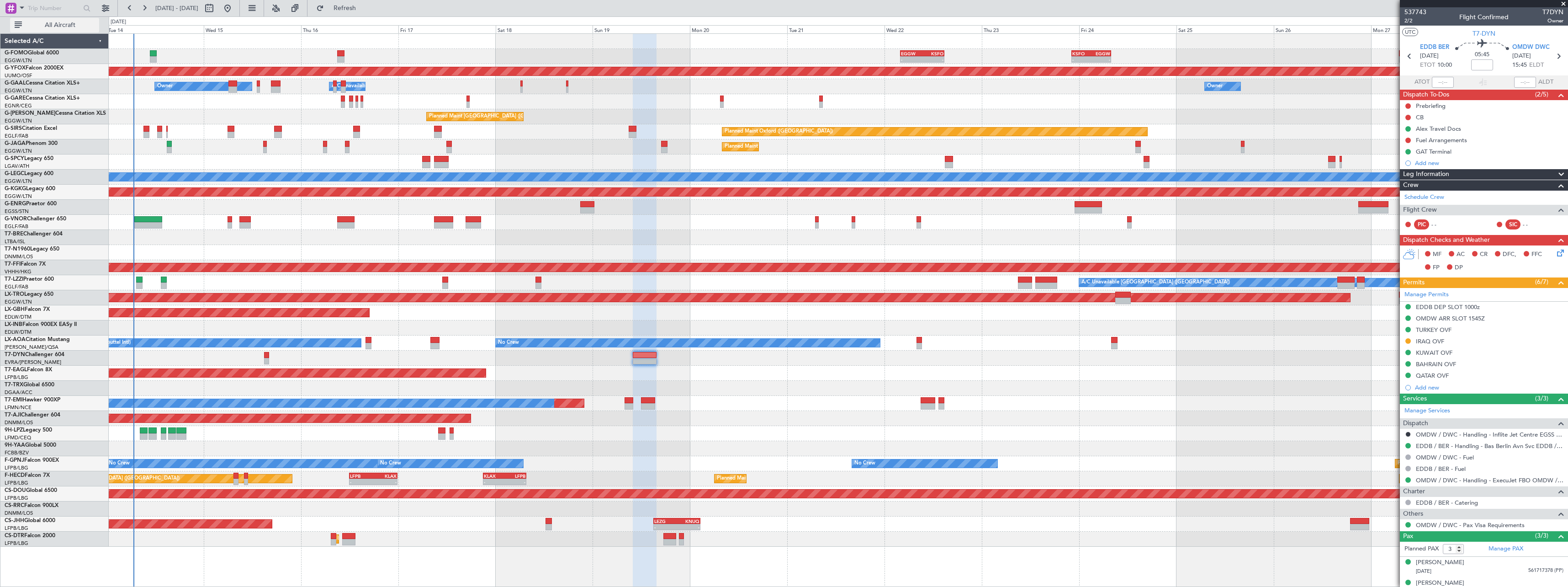
click at [54, 26] on span "All Aircraft" at bounding box center [60, 25] width 73 height 6
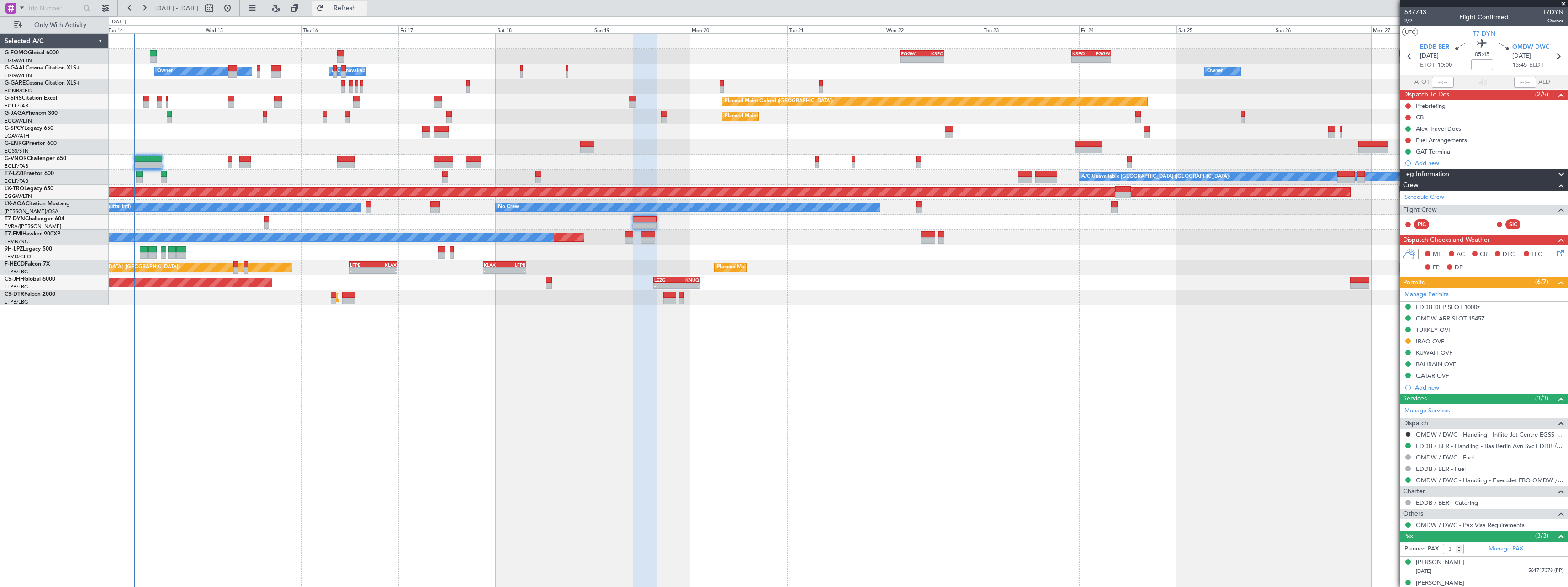
click at [364, 6] on span "Refresh" at bounding box center [345, 7] width 39 height 6
click at [364, 7] on span "Refresh" at bounding box center [345, 7] width 39 height 6
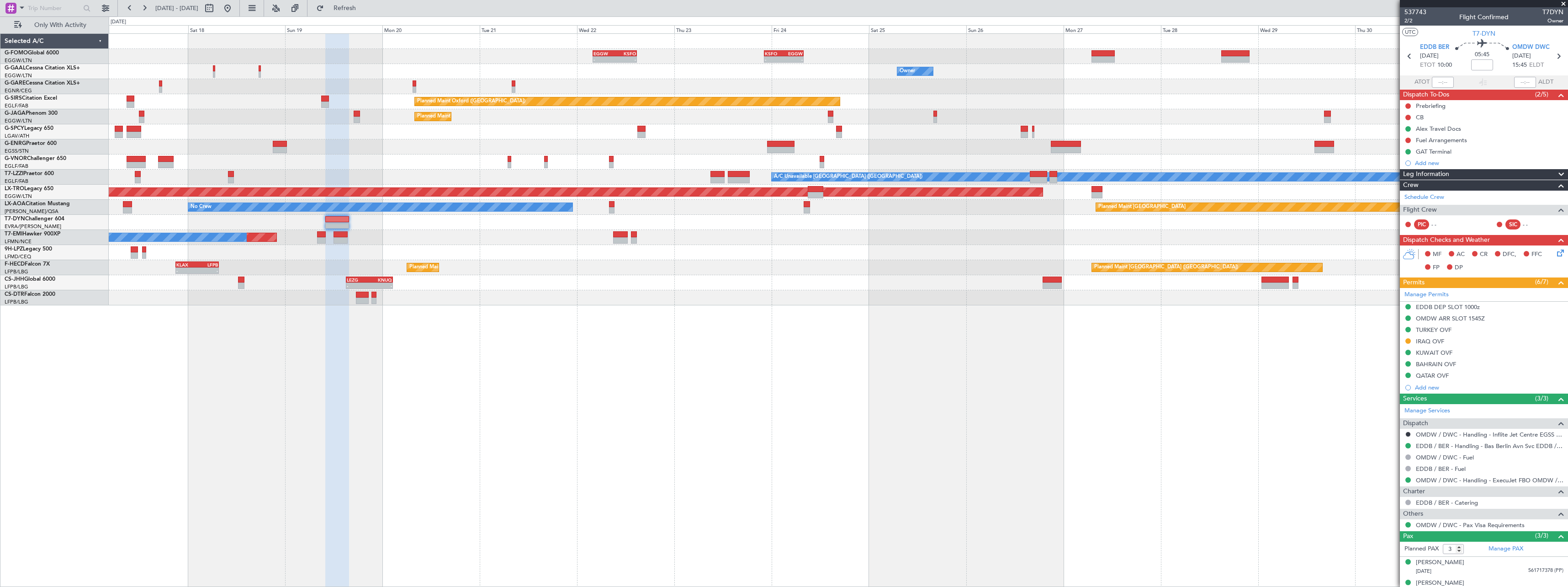
click at [865, 252] on div "- - EGGW 03:55 Z KSFO 14:45 Z - - KSFO 22:15 Z EGGW 08:00 Z Owner Owner Owner A…" at bounding box center [837, 170] width 1459 height 272
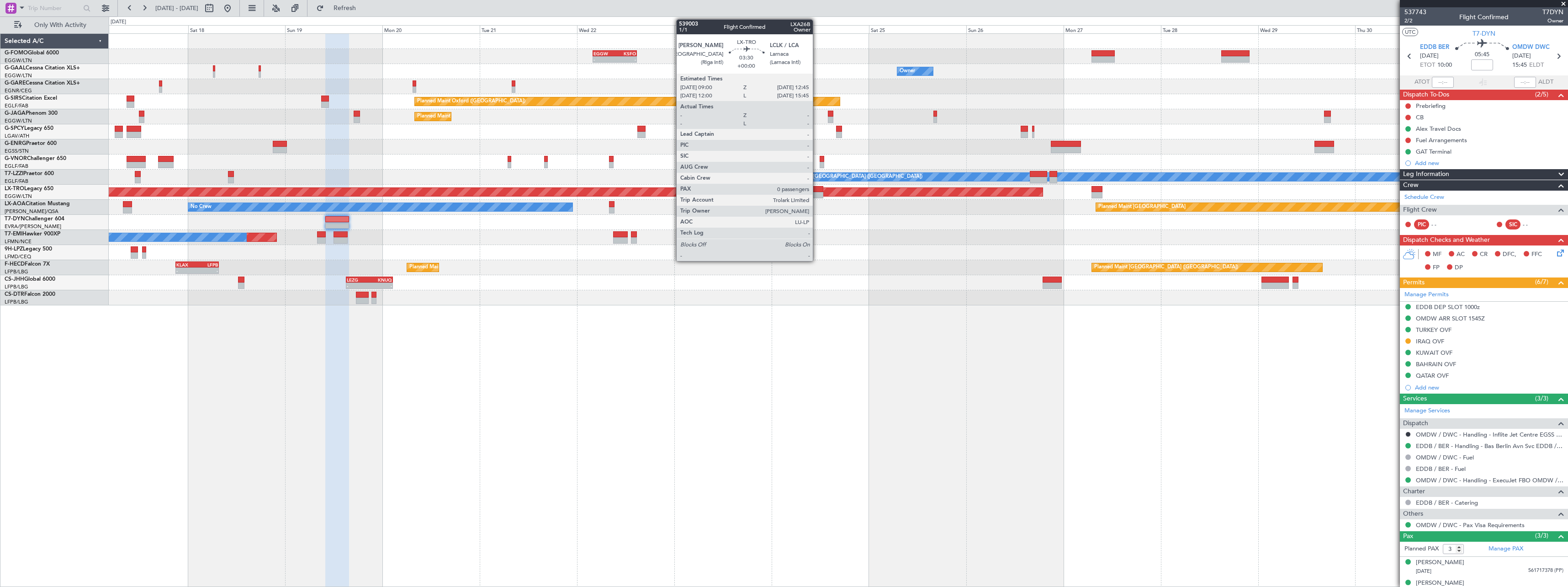
click at [817, 192] on div at bounding box center [815, 189] width 16 height 6
type input "0"
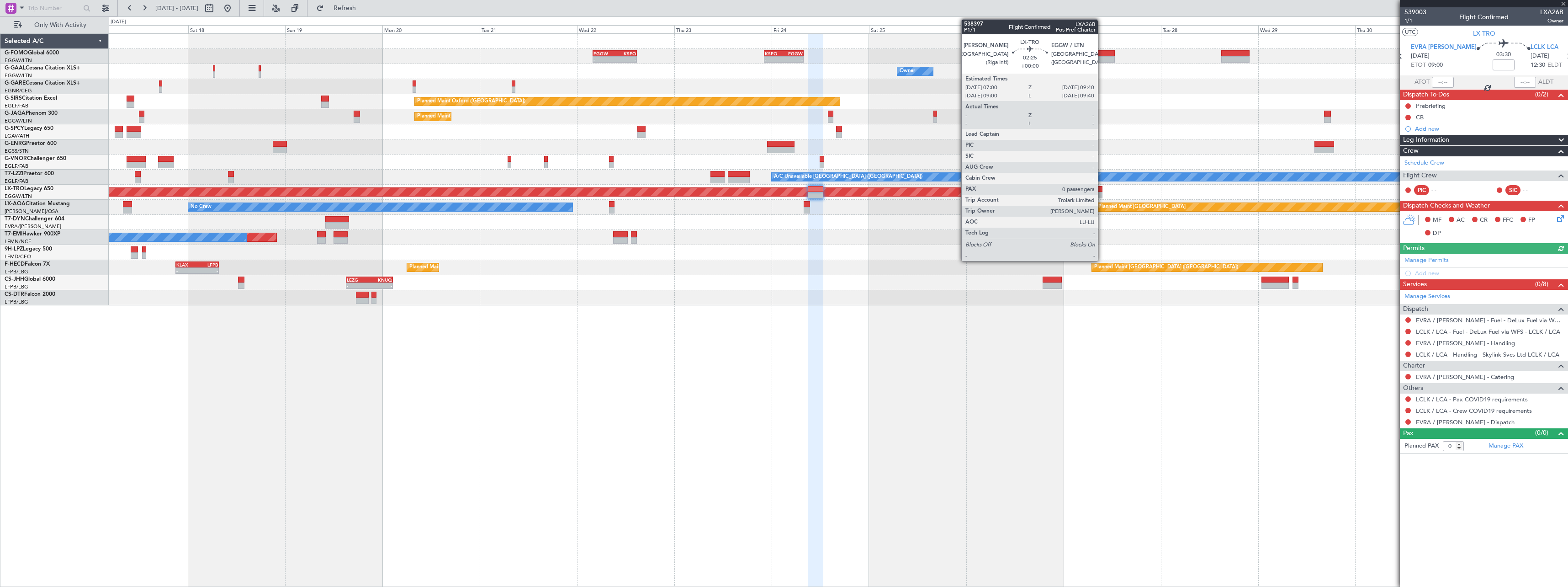
click at [1102, 189] on div at bounding box center [1097, 189] width 11 height 6
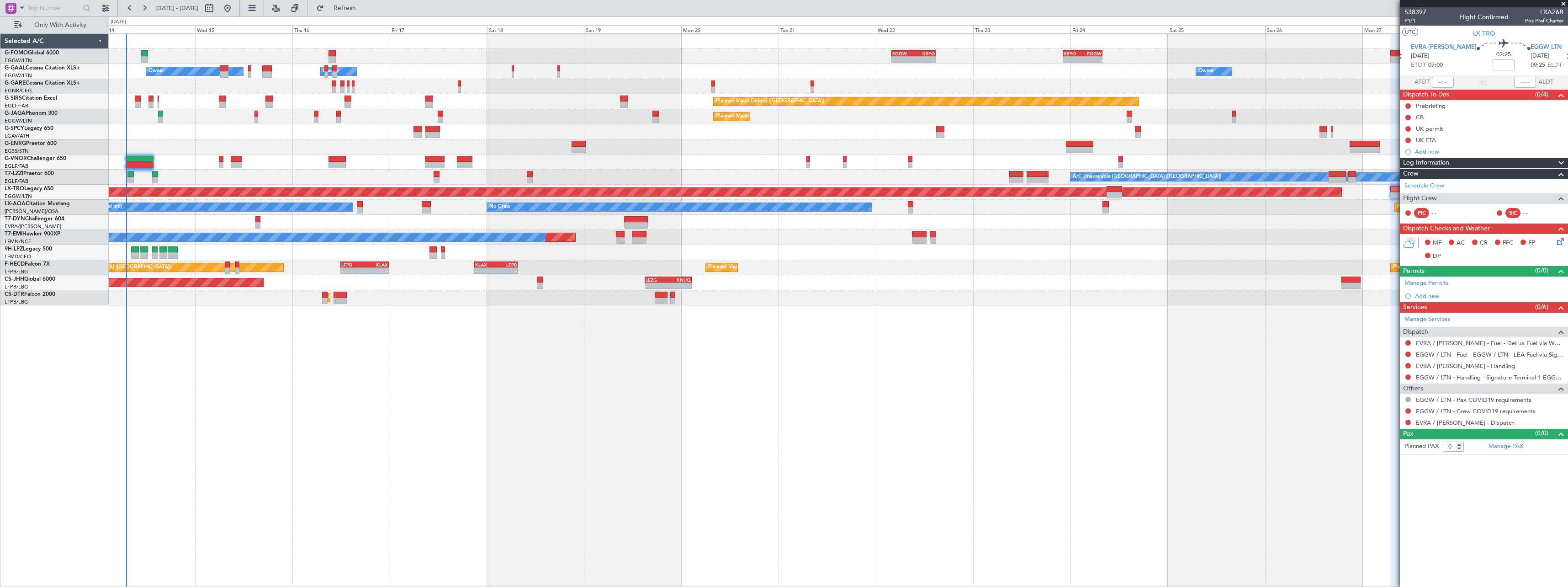
click at [722, 400] on div "- - EGGW 03:55 Z KSFO 14:45 Z - - KSFO 22:15 Z EGGW 08:00 Z Owner A/C Unavailab…" at bounding box center [837, 310] width 1459 height 554
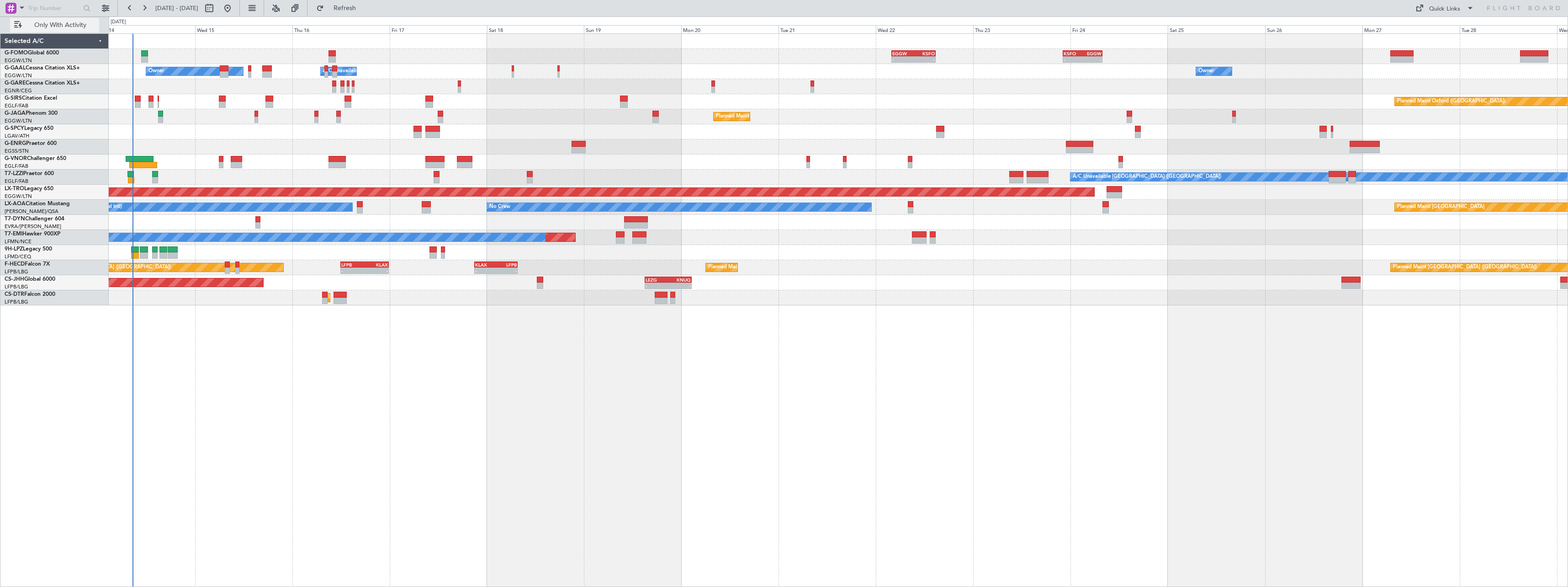
click at [61, 26] on span "Only With Activity" at bounding box center [60, 25] width 73 height 6
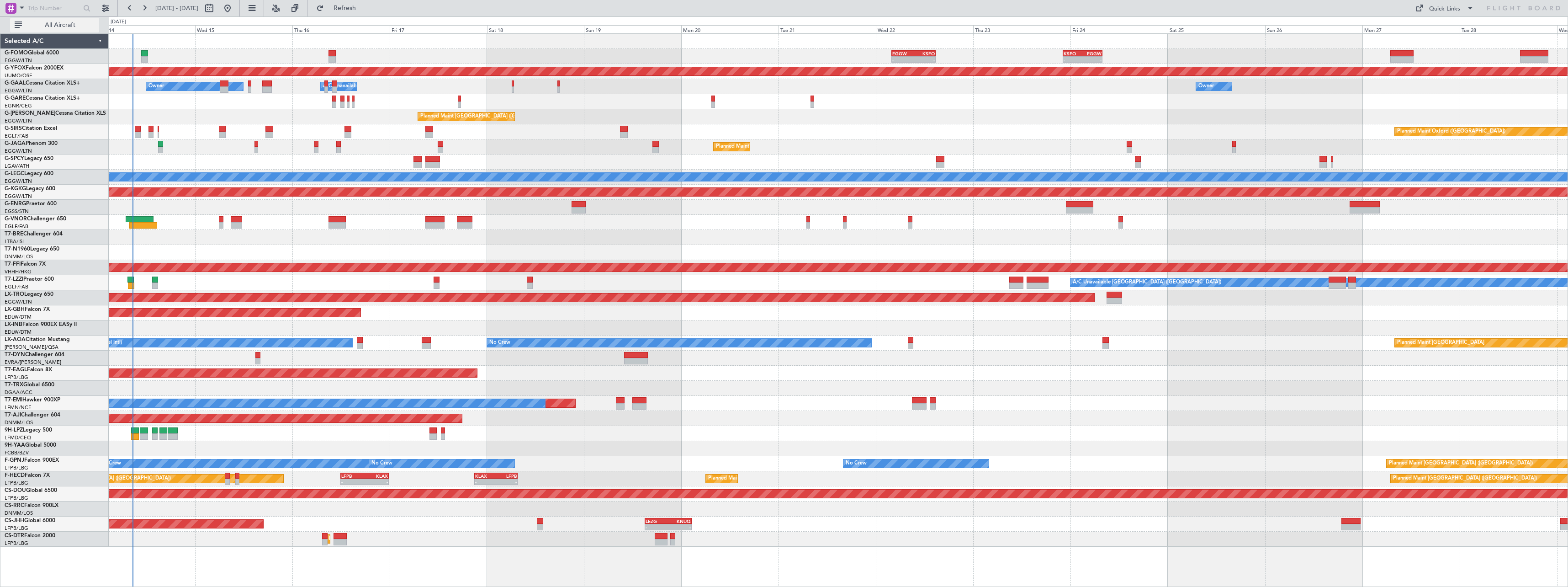
click at [57, 25] on span "All Aircraft" at bounding box center [60, 25] width 73 height 6
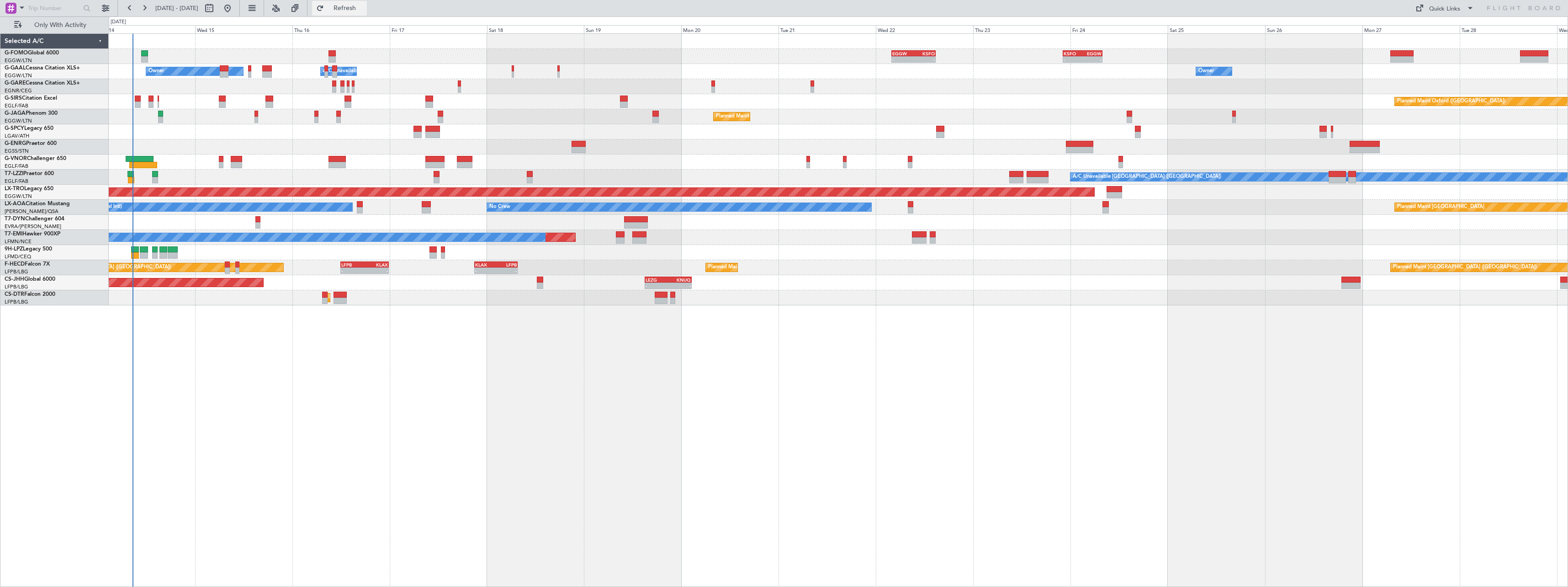
click at [364, 6] on span "Refresh" at bounding box center [345, 7] width 39 height 6
click at [364, 9] on span "Refresh" at bounding box center [345, 7] width 39 height 6
click at [364, 5] on span "Refresh" at bounding box center [345, 7] width 39 height 6
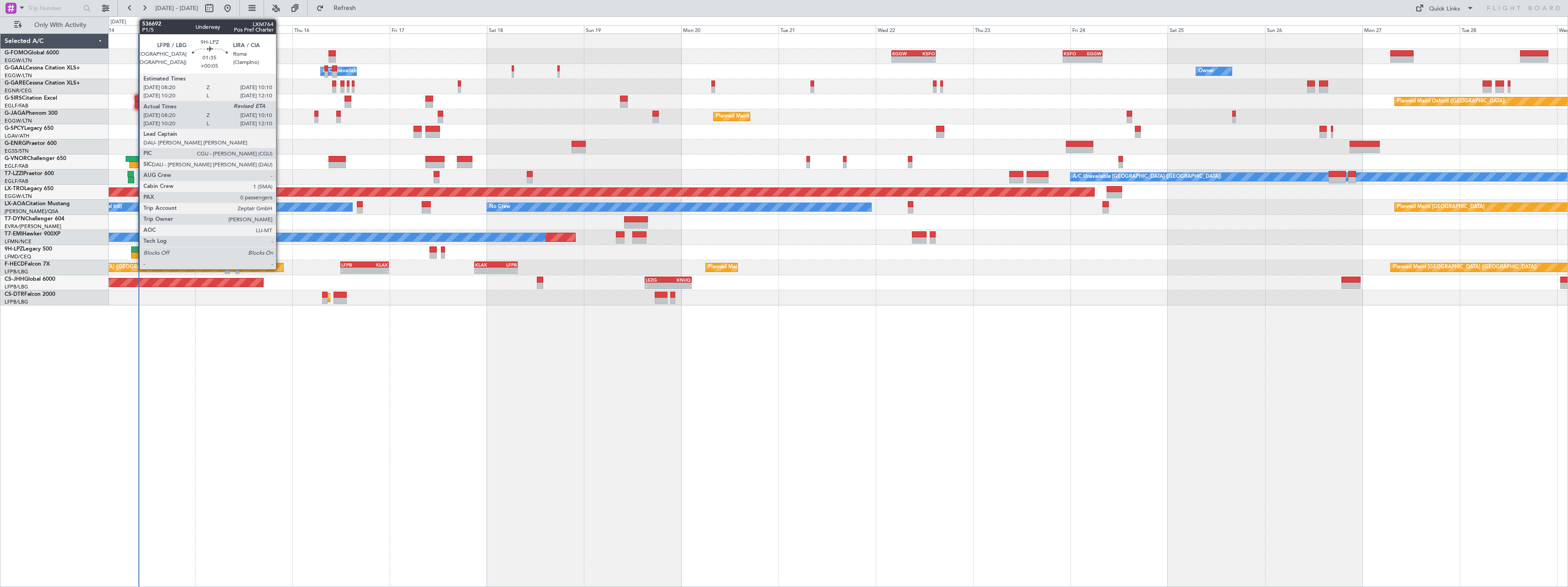
click at [135, 254] on div at bounding box center [135, 255] width 7 height 6
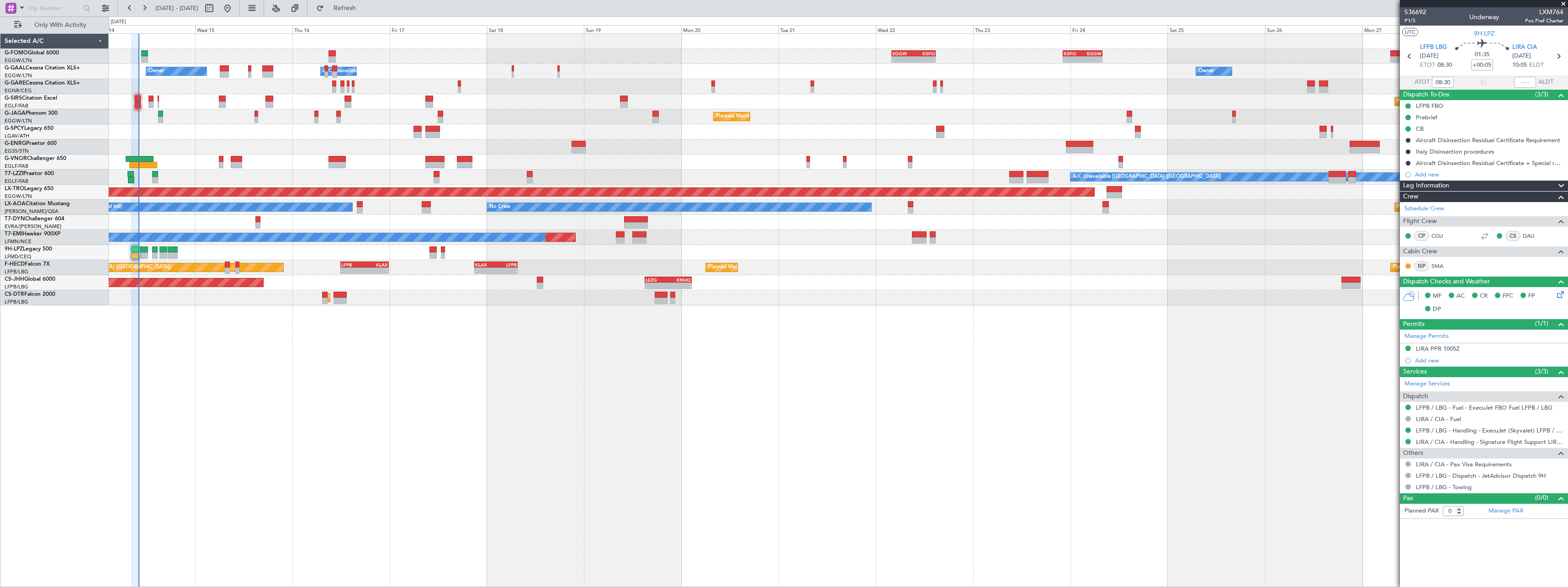
click at [588, 431] on div "- - EGGW 03:55 Z KSFO 14:45 Z - - KSFO 22:15 Z EGGW 08:00 Z Owner Owner A/C Una…" at bounding box center [837, 310] width 1459 height 554
click at [767, 350] on div "- - EGGW 03:55 Z KSFO 14:45 Z - - KSFO 22:15 Z EGGW 08:00 Z Owner Owner A/C Una…" at bounding box center [837, 310] width 1459 height 554
type input "10:07"
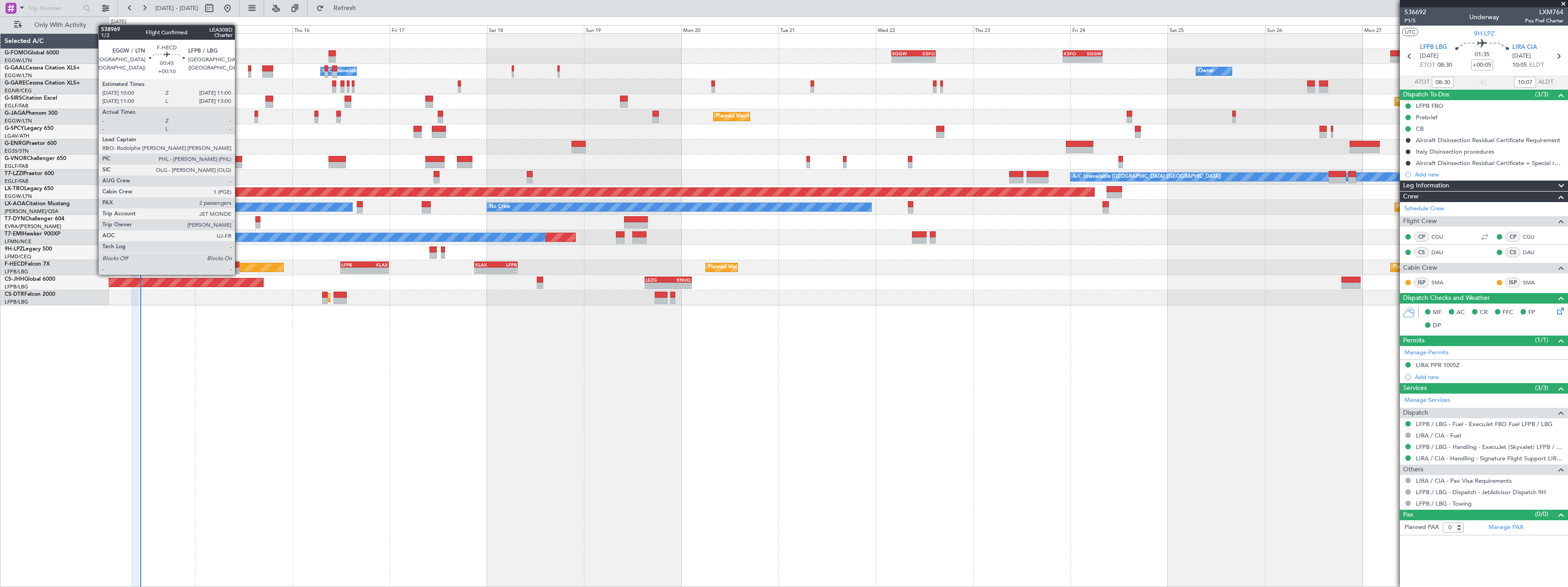
click at [239, 265] on div at bounding box center [237, 265] width 4 height 6
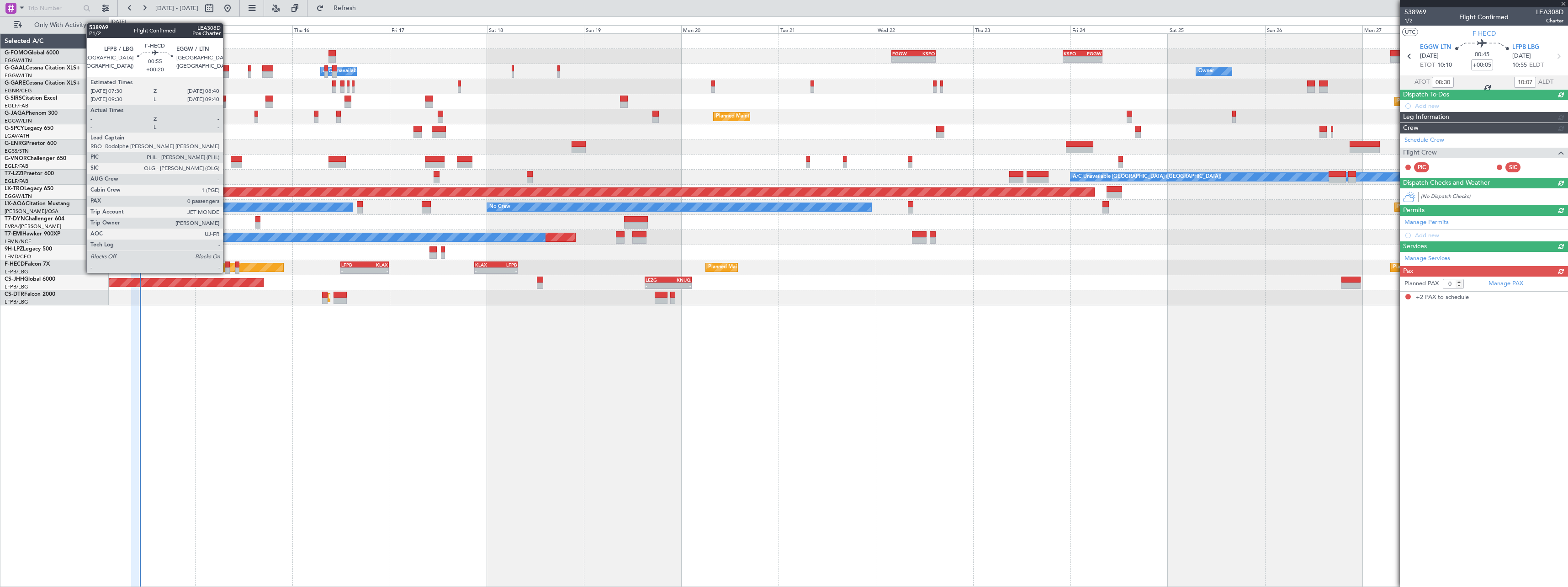
type input "+00:10"
type input "2"
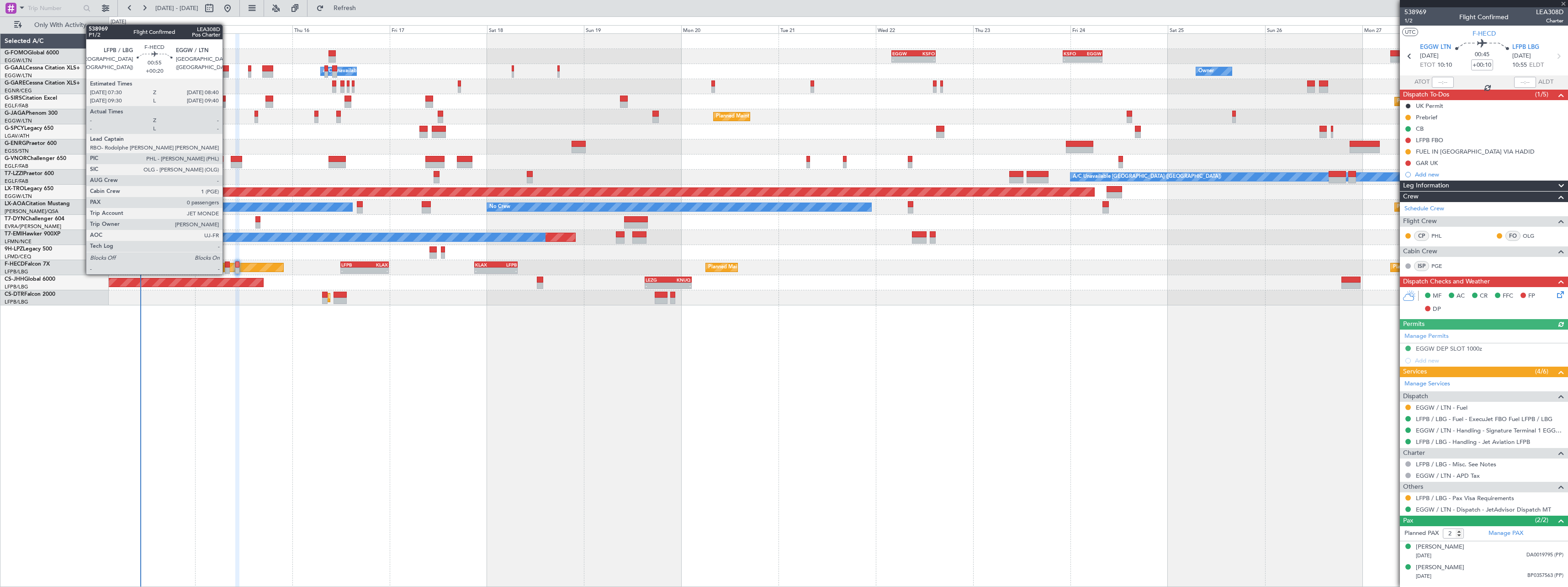
click at [227, 265] on div at bounding box center [227, 265] width 5 height 6
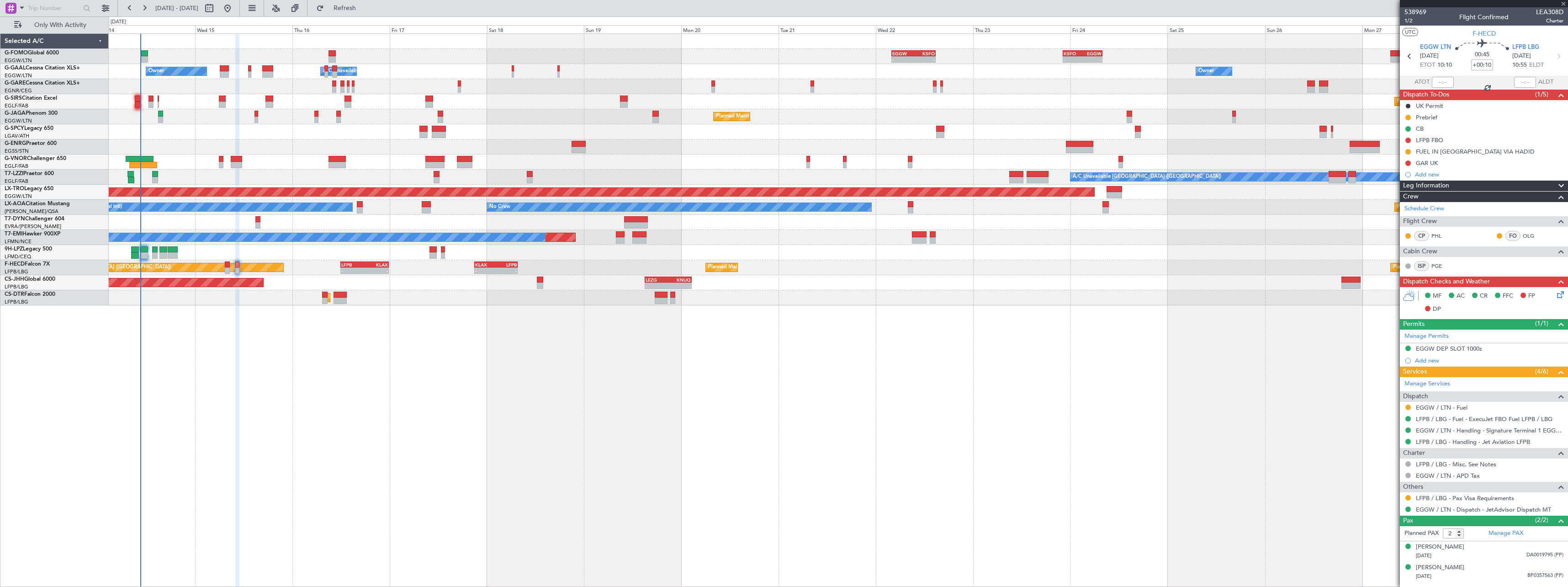
type input "+00:20"
type input "0"
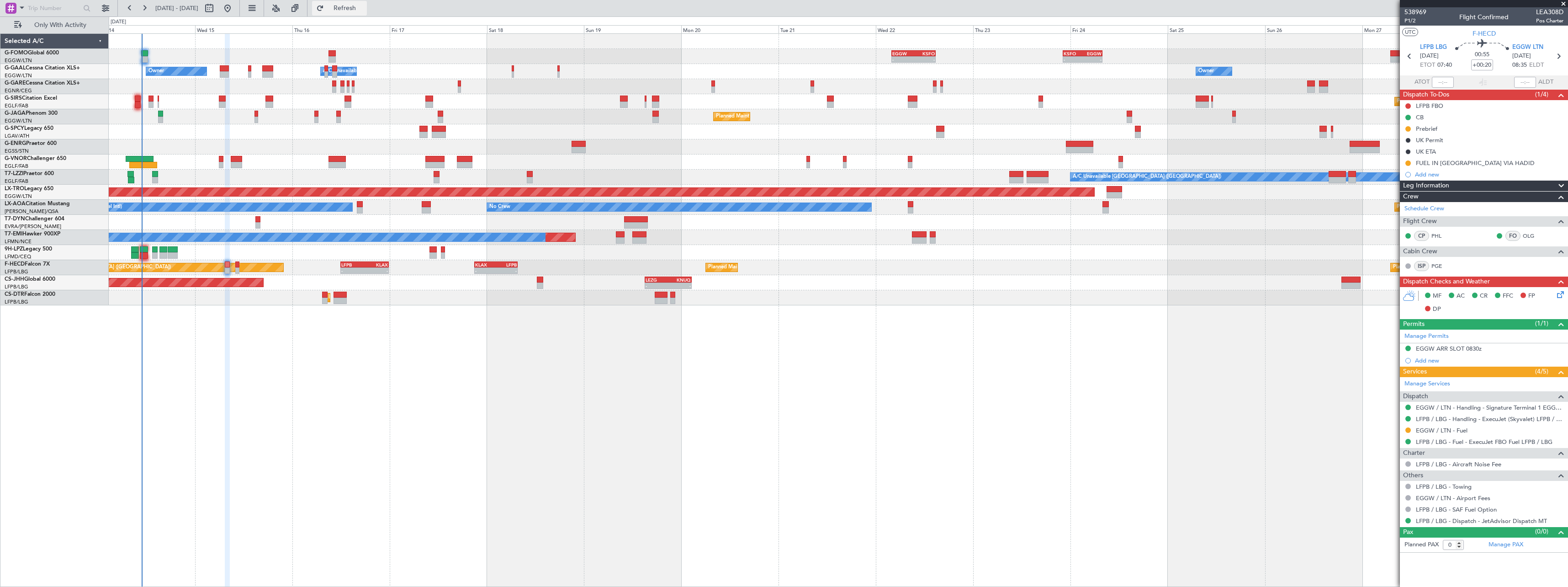
click at [364, 9] on span "Refresh" at bounding box center [345, 7] width 39 height 6
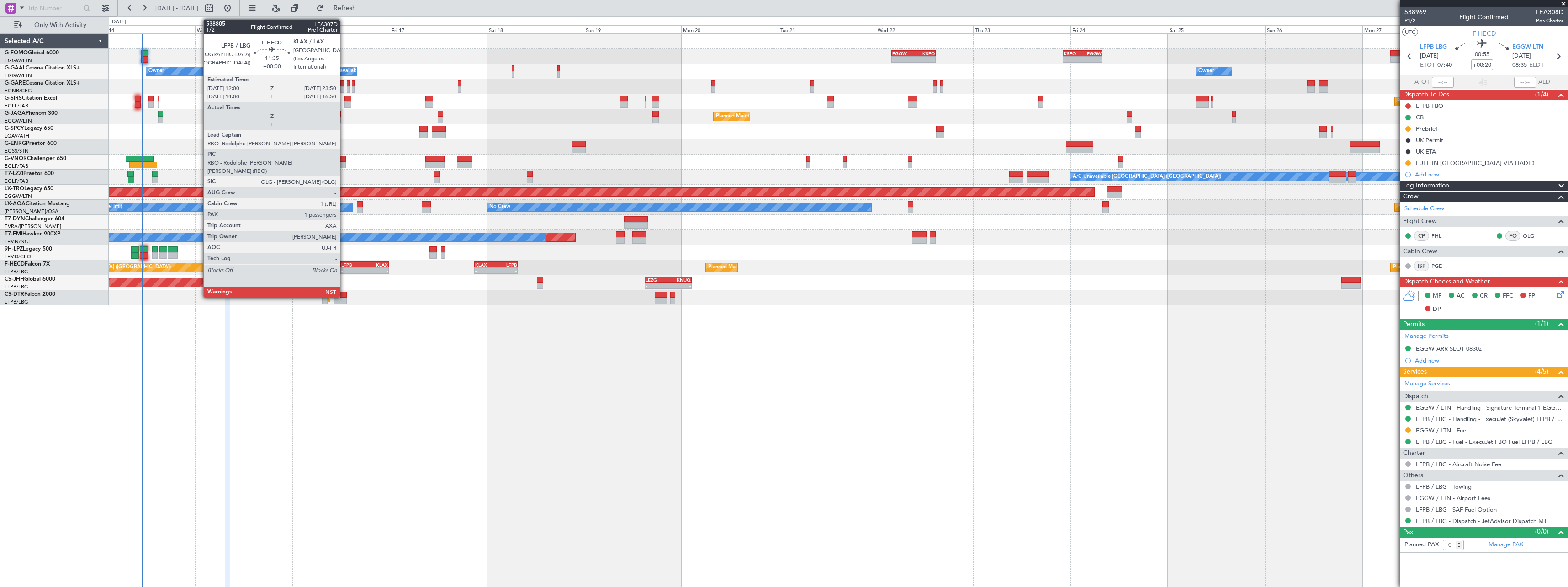
click at [344, 263] on div "LFPB" at bounding box center [353, 265] width 23 height 6
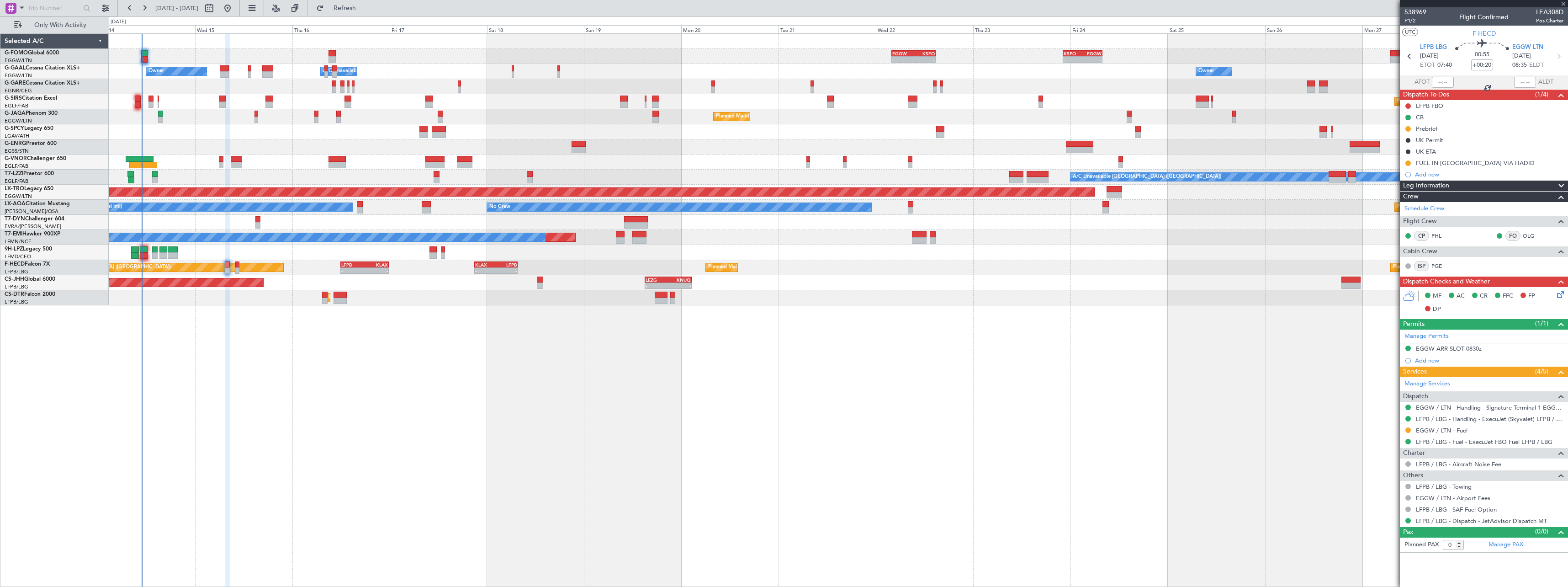
type input "1"
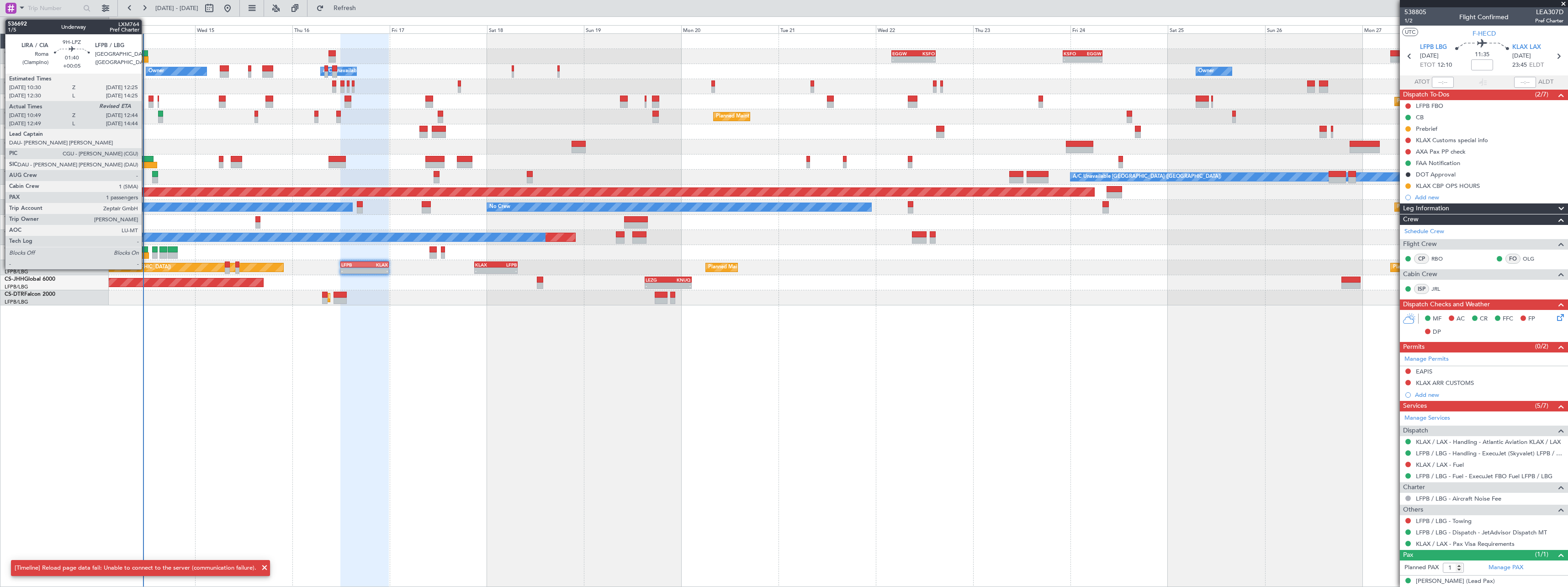
click at [146, 254] on div at bounding box center [145, 255] width 8 height 6
click at [151, 165] on div at bounding box center [143, 164] width 28 height 6
type input "+00:05"
type input "10:59"
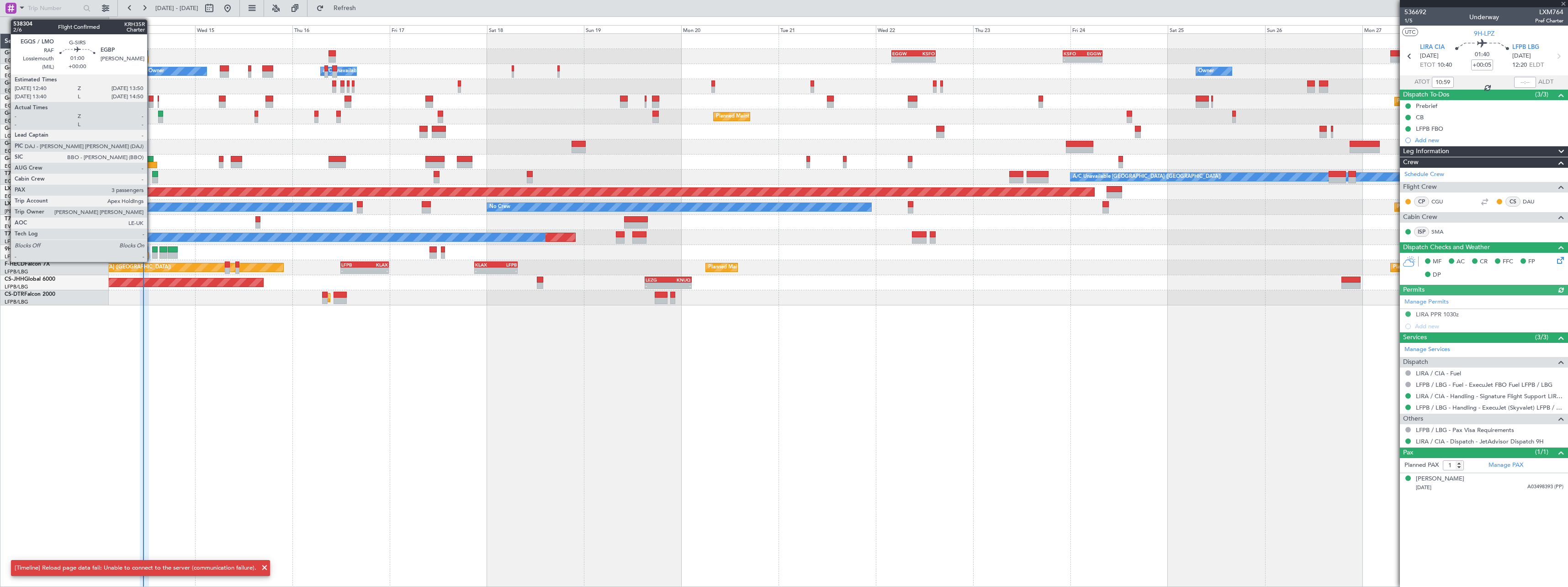
click at [151, 97] on div at bounding box center [151, 98] width 5 height 6
type input "-00:05"
type input "08:06"
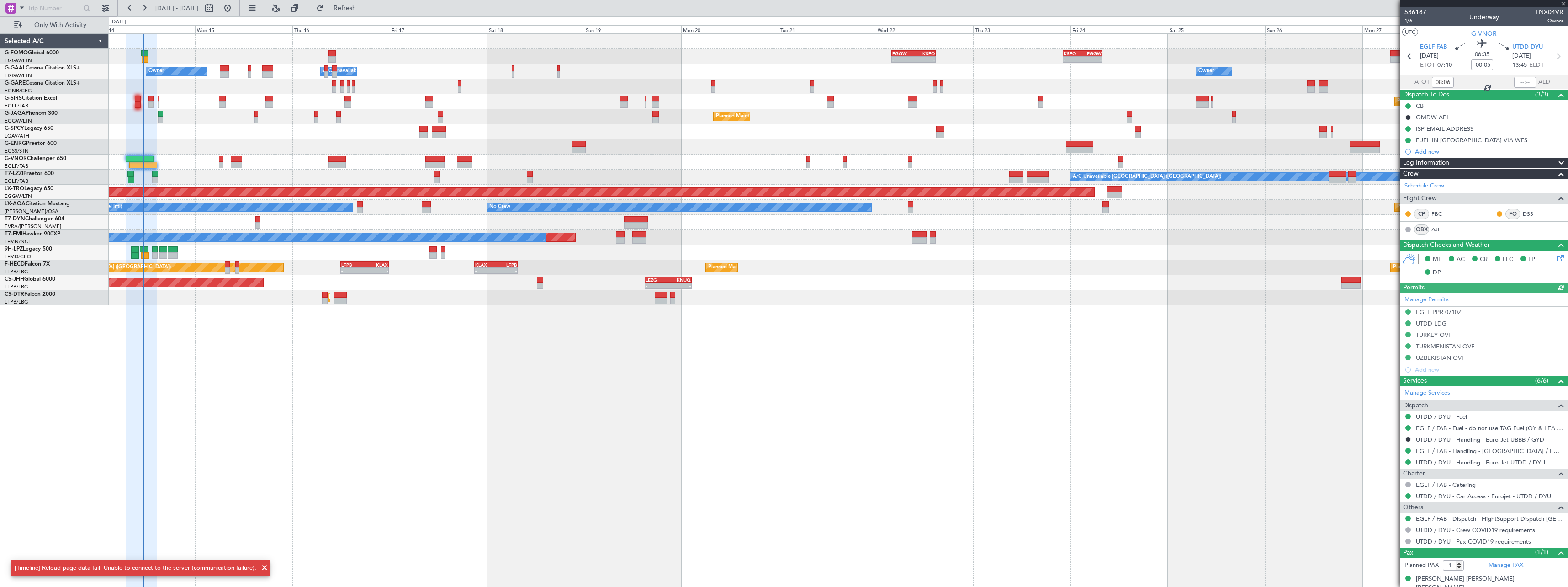
type input "3"
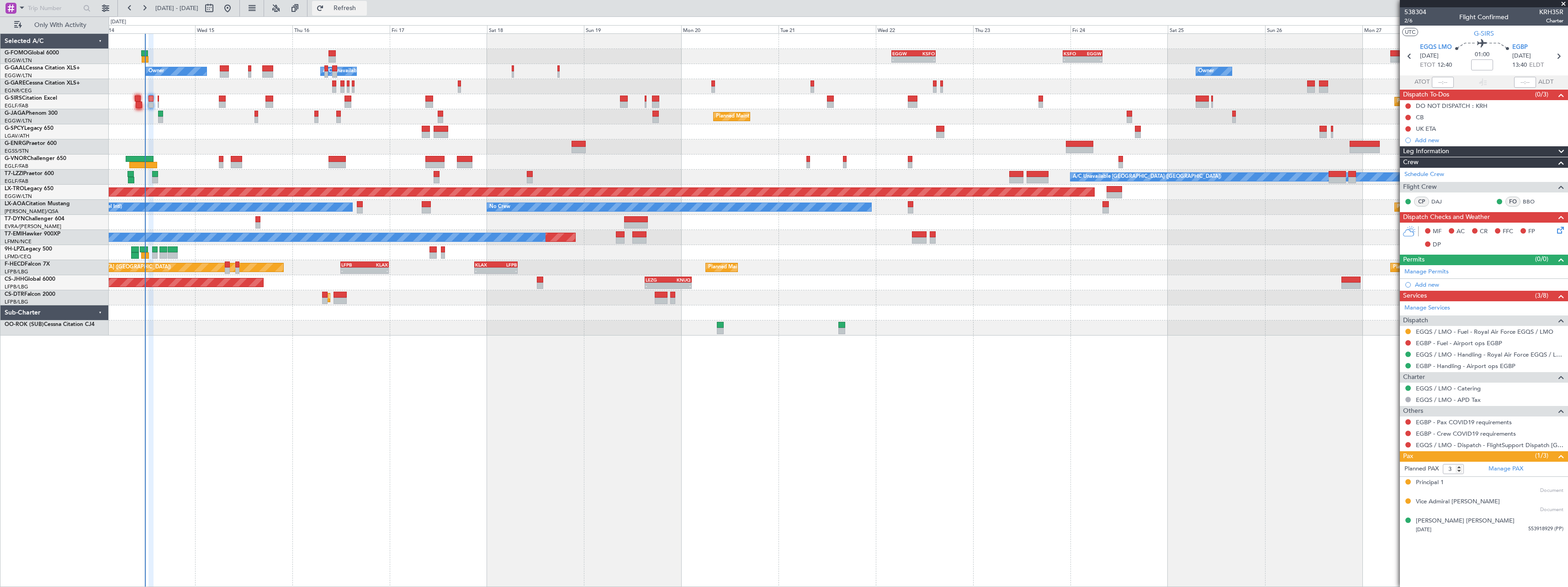
click at [367, 2] on button "Refresh" at bounding box center [340, 8] width 55 height 15
click at [364, 7] on span "Refresh" at bounding box center [345, 7] width 39 height 6
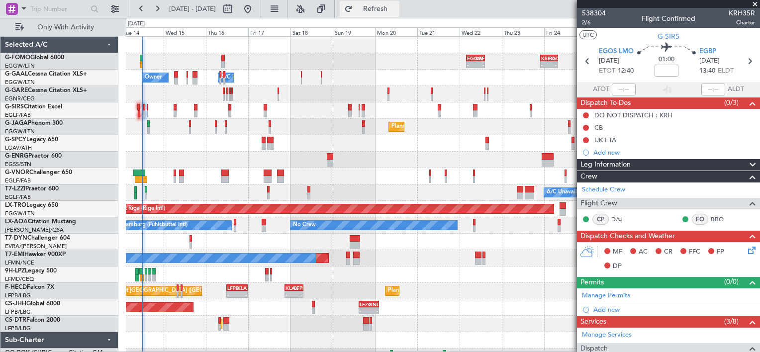
click at [397, 7] on span "Refresh" at bounding box center [376, 8] width 42 height 7
click at [397, 6] on span "Refresh" at bounding box center [376, 8] width 42 height 7
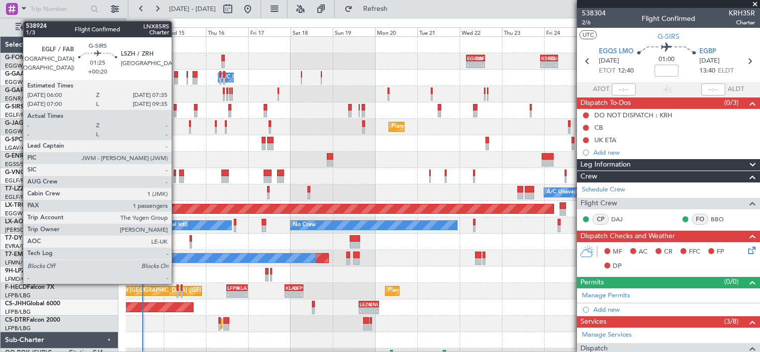
click at [176, 107] on div at bounding box center [175, 107] width 3 height 7
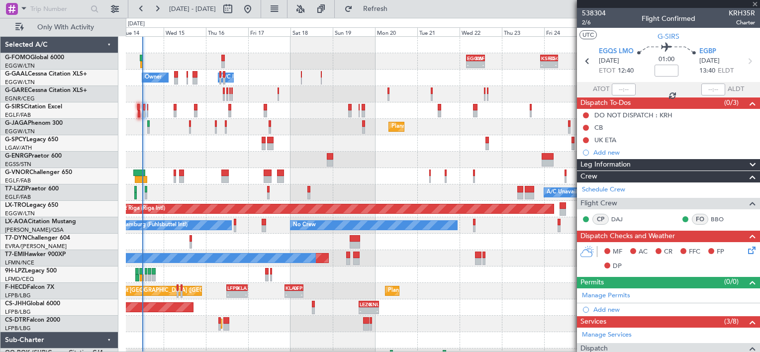
type input "+00:20"
type input "1"
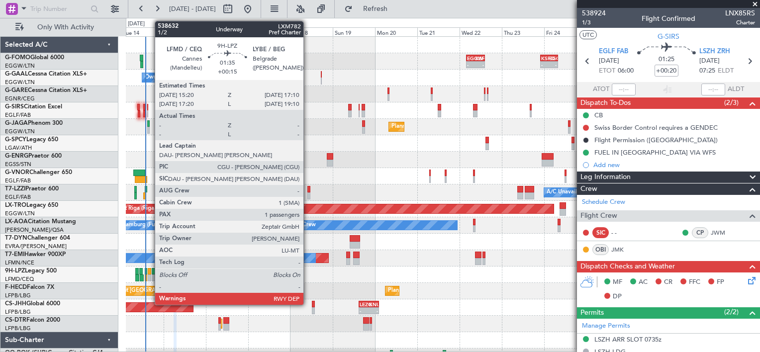
click at [150, 271] on div at bounding box center [149, 271] width 3 height 7
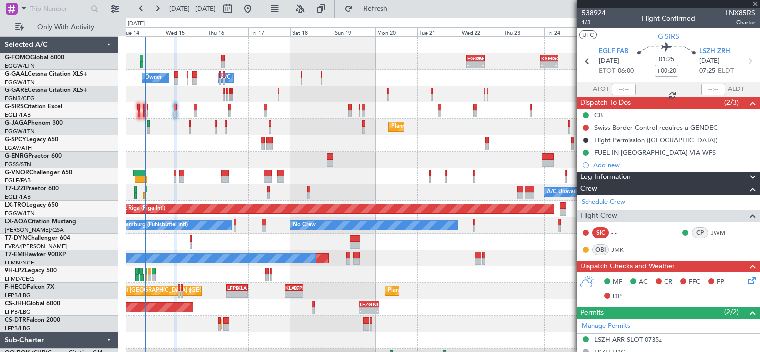
type input "+00:15"
